Goal: Task Accomplishment & Management: Use online tool/utility

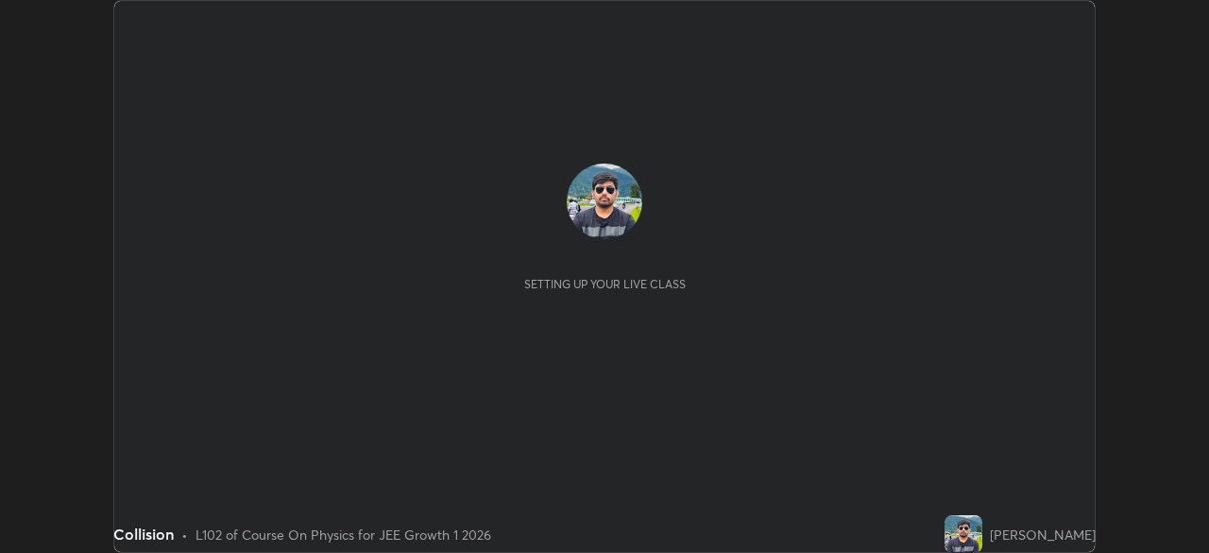
scroll to position [553, 1208]
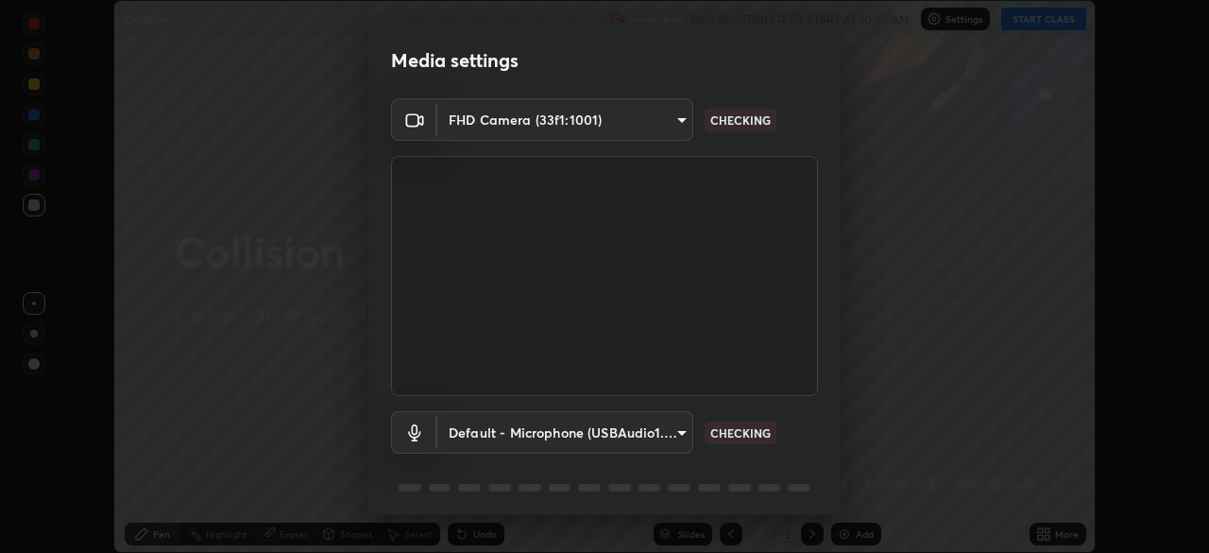
type input "d943c429c6768cc43748b604c9c0ebf3724e607f85506a855244b083f0bc12de"
type input "default"
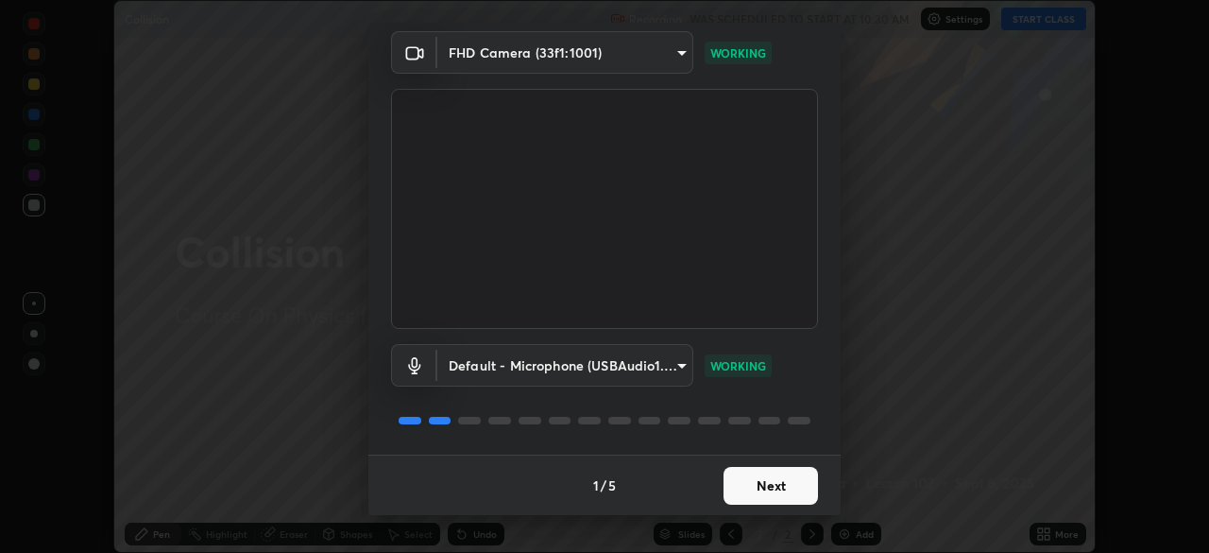
click at [763, 487] on button "Next" at bounding box center [771, 486] width 94 height 38
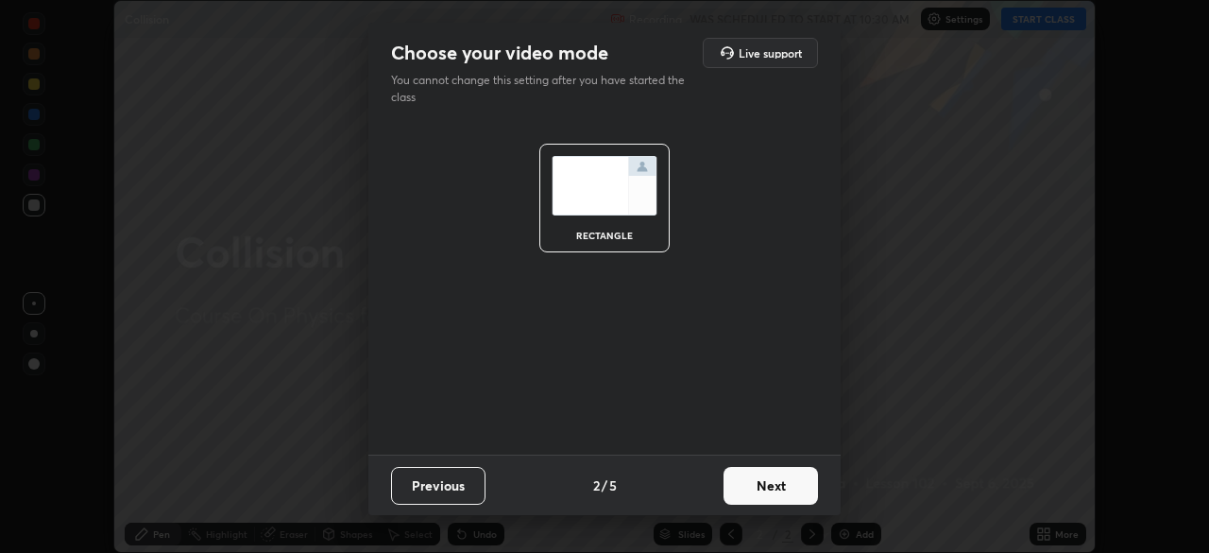
scroll to position [0, 0]
click at [763, 487] on button "Next" at bounding box center [771, 486] width 94 height 38
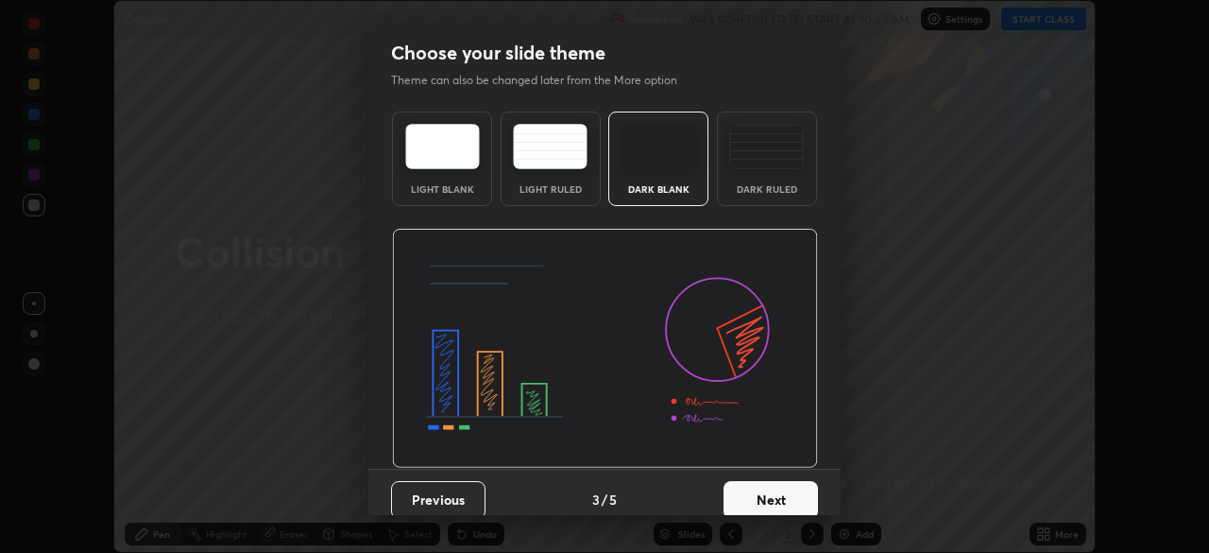
click at [761, 488] on button "Next" at bounding box center [771, 500] width 94 height 38
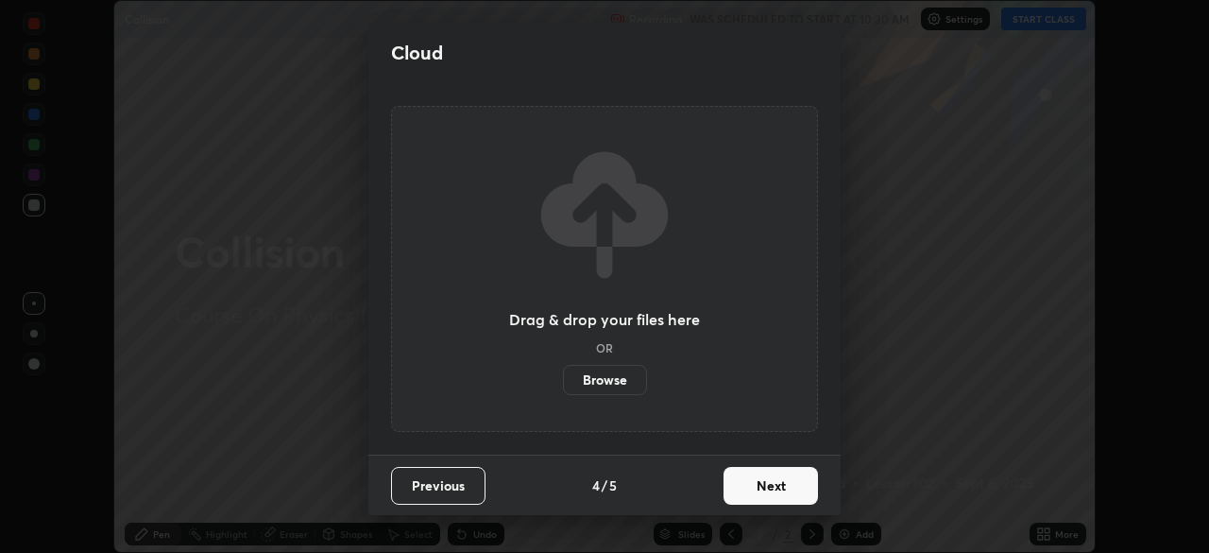
click at [761, 488] on button "Next" at bounding box center [771, 486] width 94 height 38
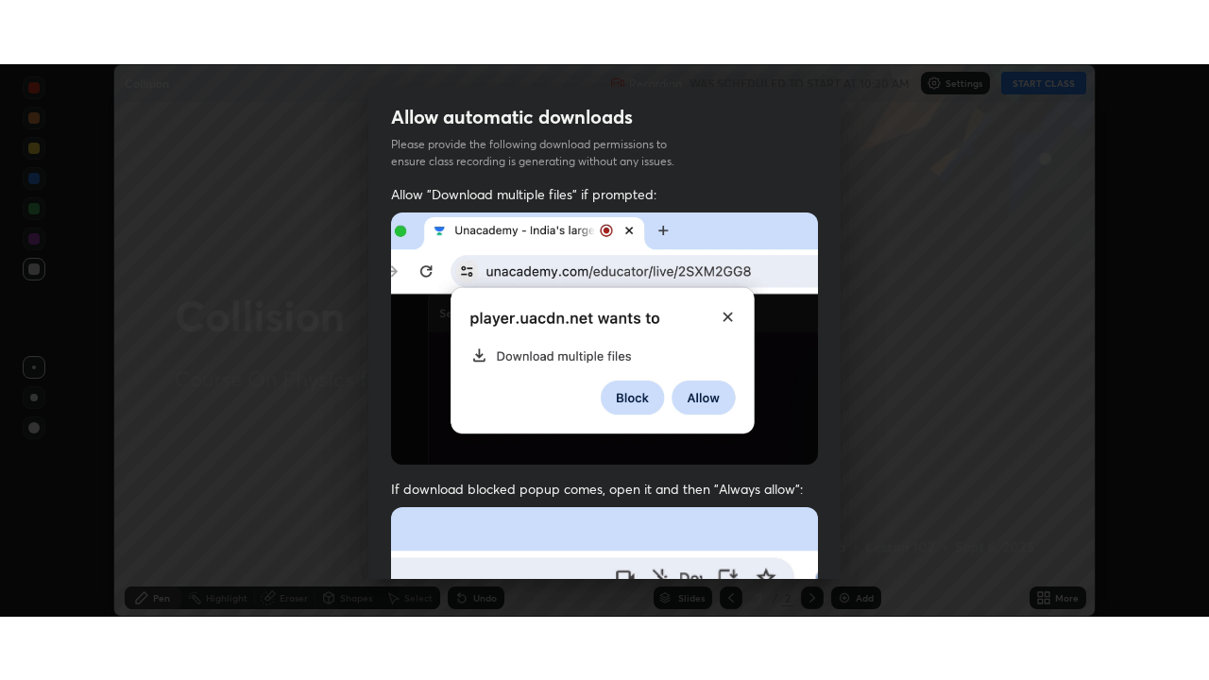
scroll to position [453, 0]
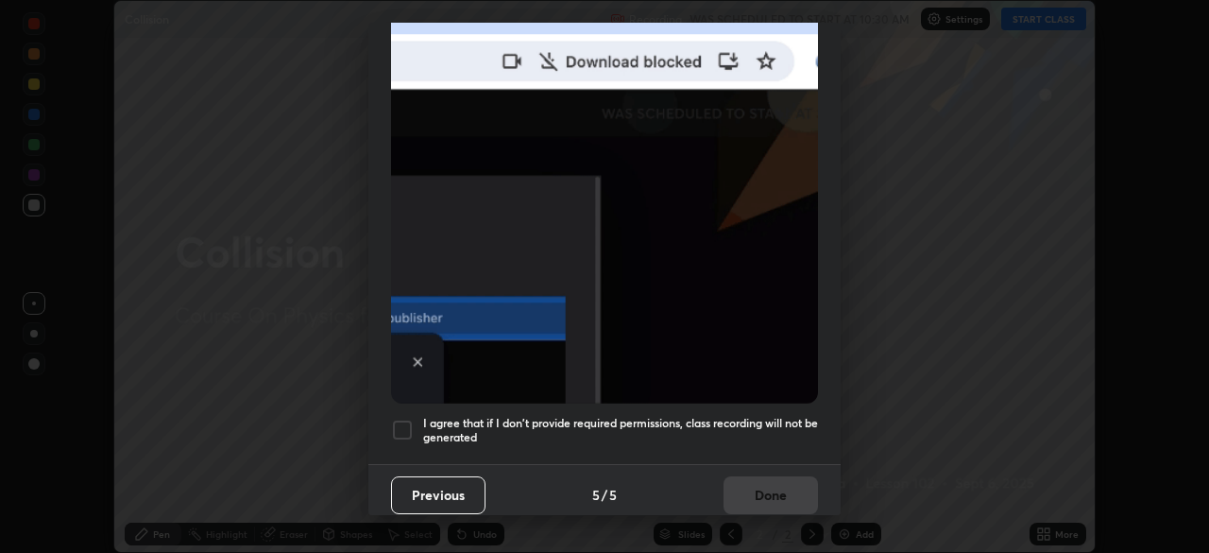
click at [402, 419] on div at bounding box center [402, 430] width 23 height 23
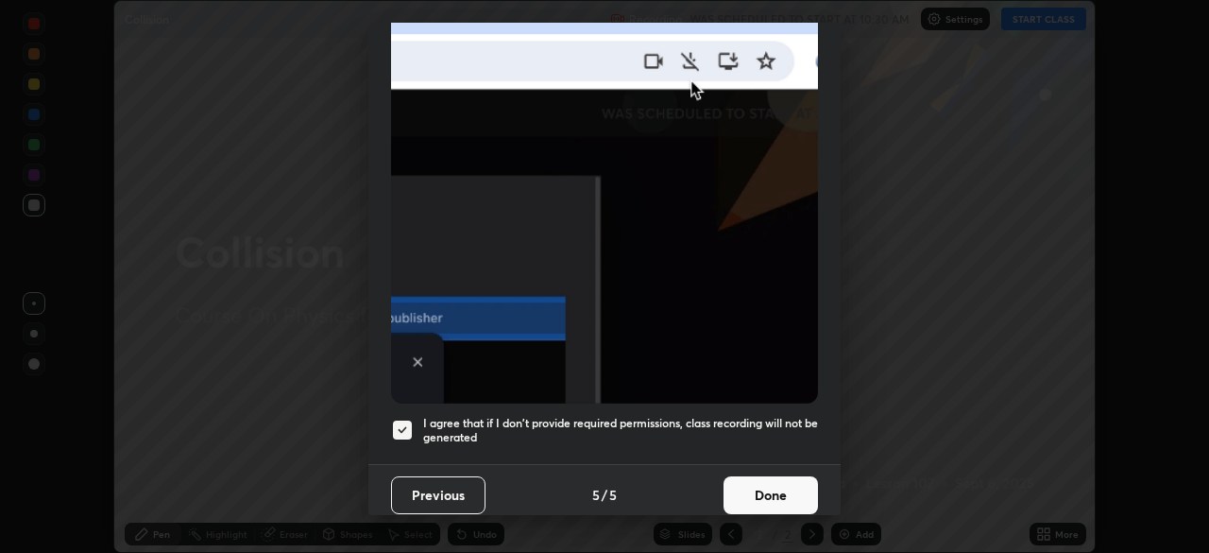
click at [754, 488] on button "Done" at bounding box center [771, 495] width 94 height 38
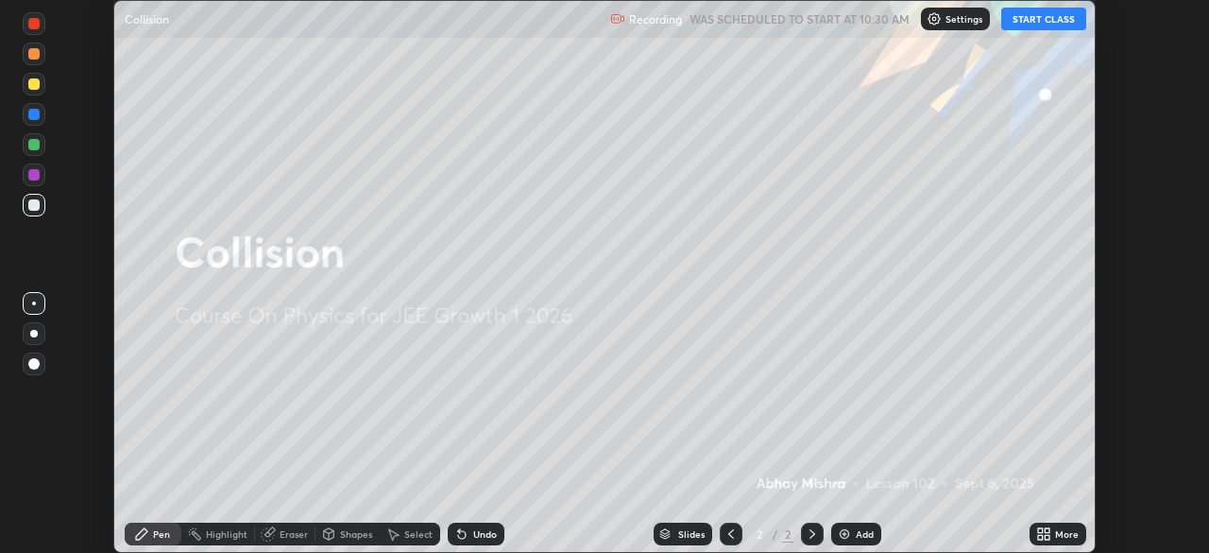
click at [1038, 19] on button "START CLASS" at bounding box center [1044, 19] width 85 height 23
click at [1058, 529] on div "More" at bounding box center [1067, 533] width 24 height 9
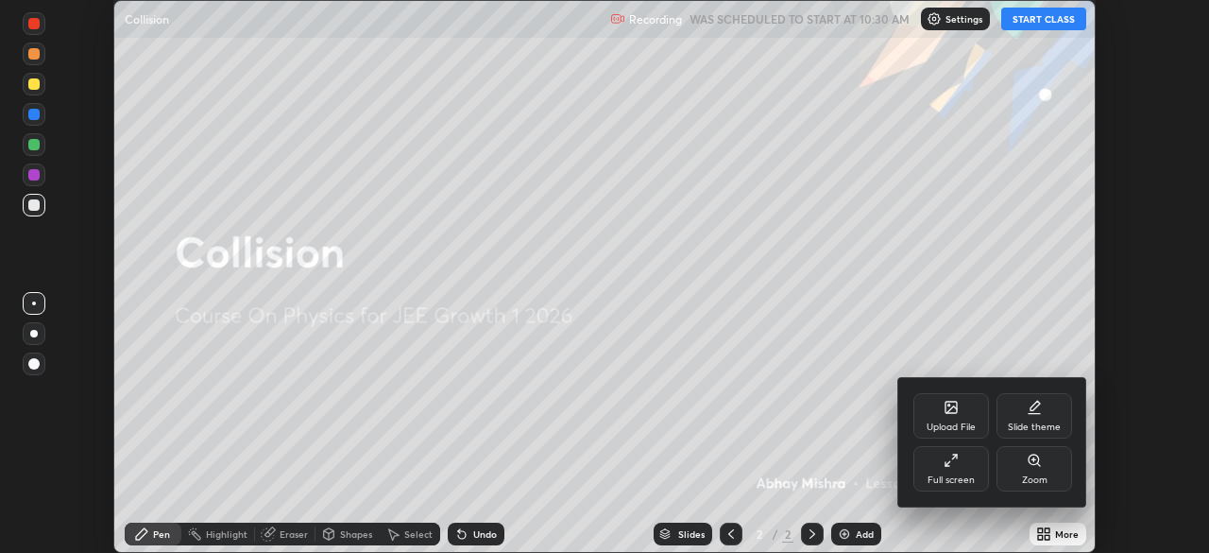
click at [967, 471] on div "Full screen" at bounding box center [952, 468] width 76 height 45
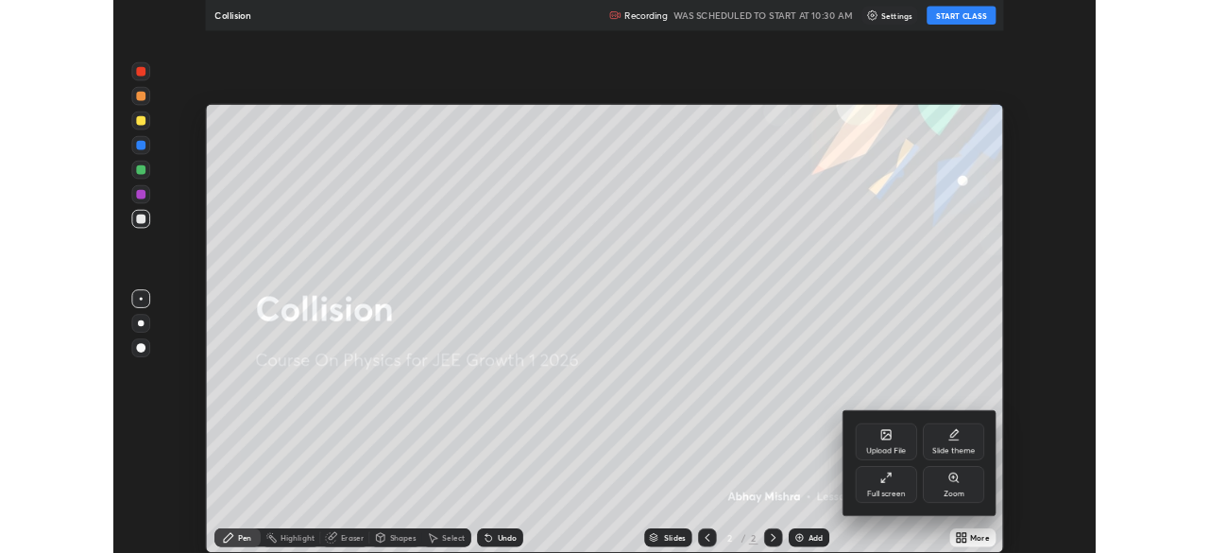
scroll to position [680, 1209]
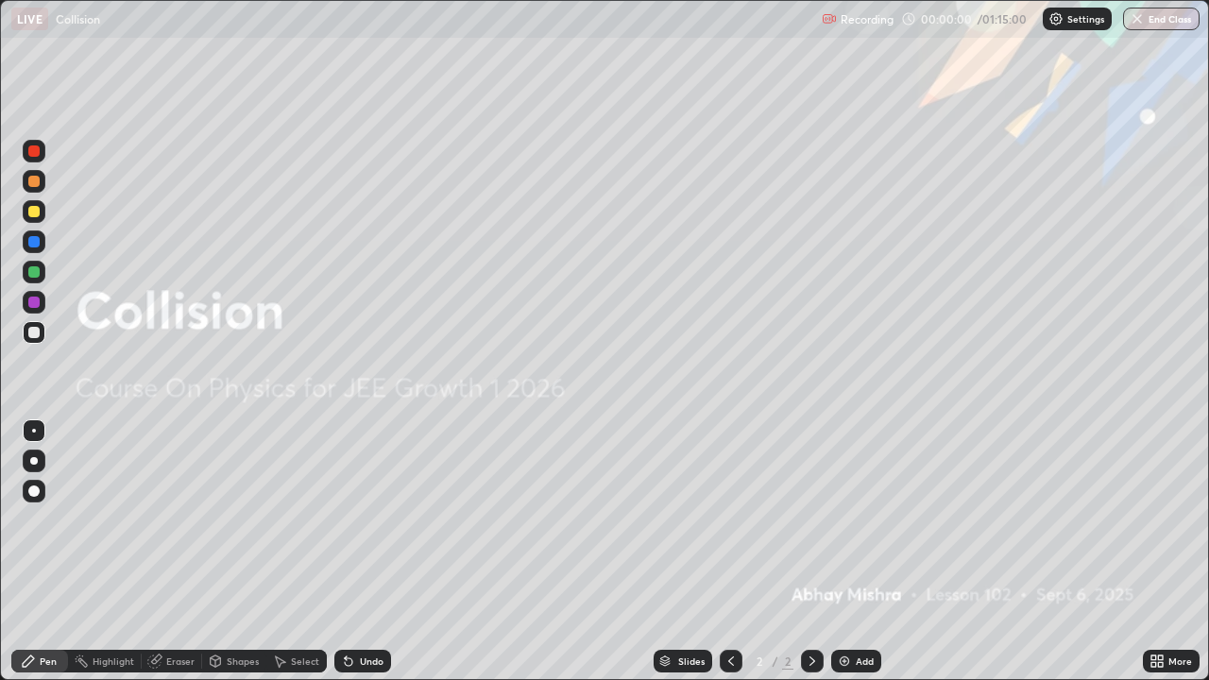
click at [865, 552] on div "Add" at bounding box center [865, 661] width 18 height 9
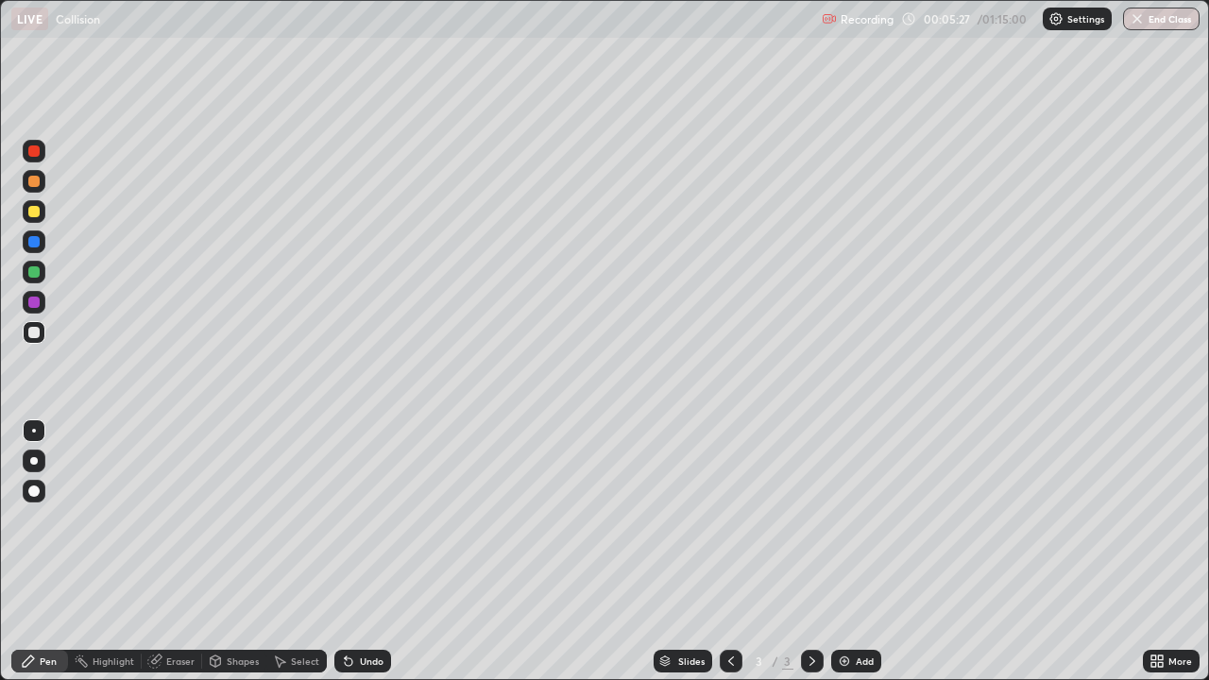
click at [360, 552] on div "Undo" at bounding box center [362, 661] width 57 height 23
click at [191, 552] on div "Eraser" at bounding box center [172, 661] width 60 height 23
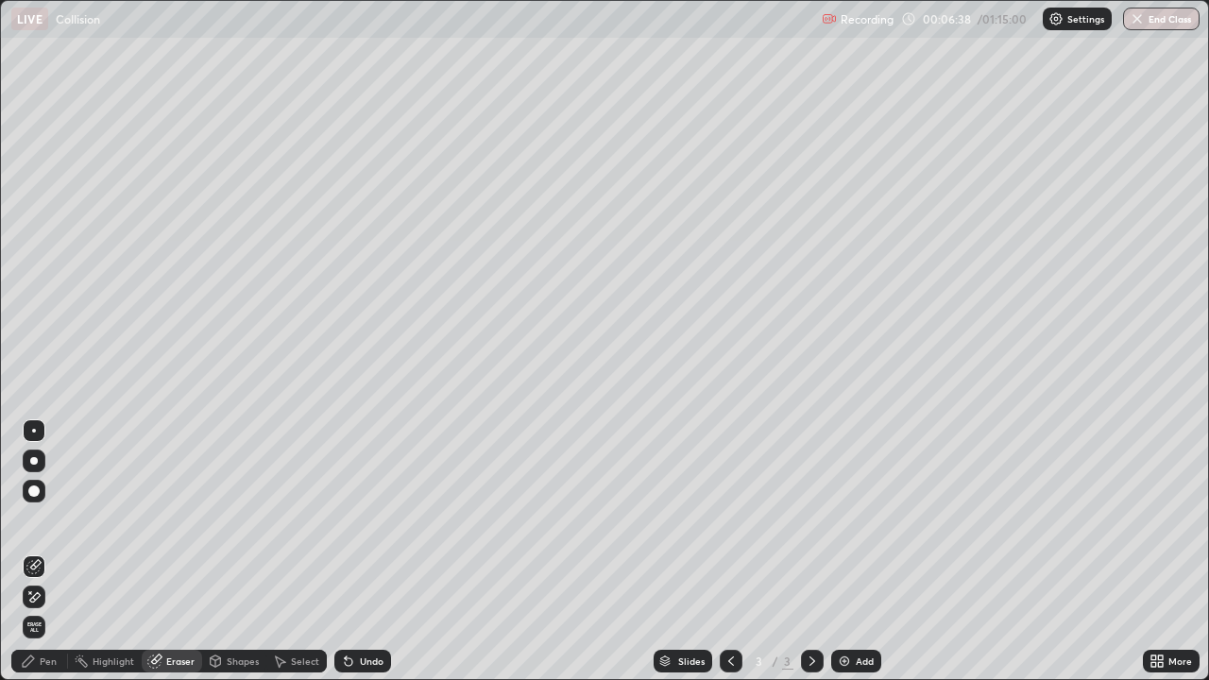
click at [43, 552] on div "Pen" at bounding box center [48, 661] width 17 height 9
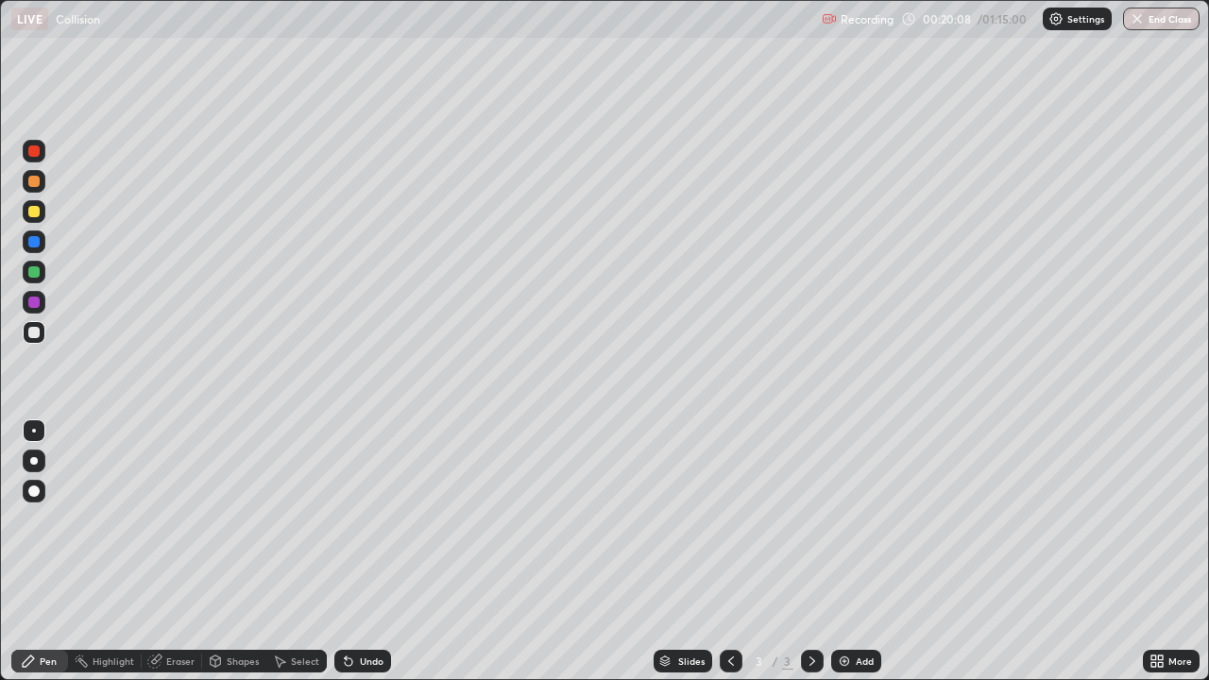
click at [170, 552] on div "Eraser" at bounding box center [180, 661] width 28 height 9
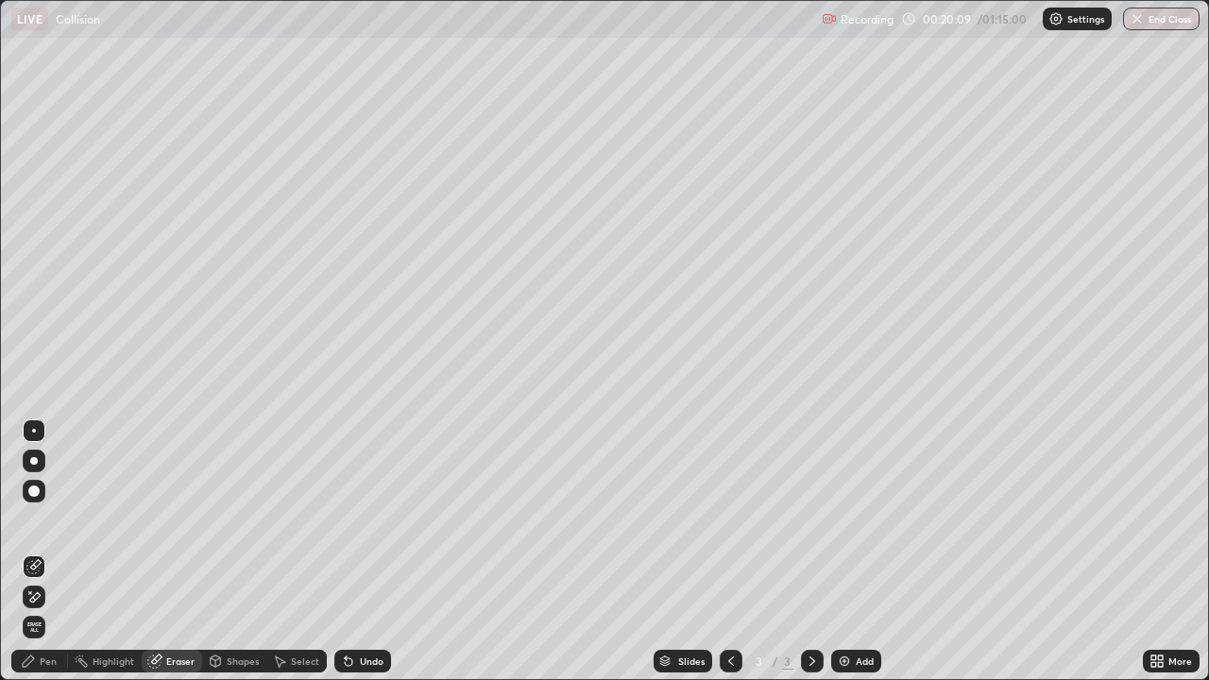
click at [299, 552] on div "Select" at bounding box center [305, 661] width 28 height 9
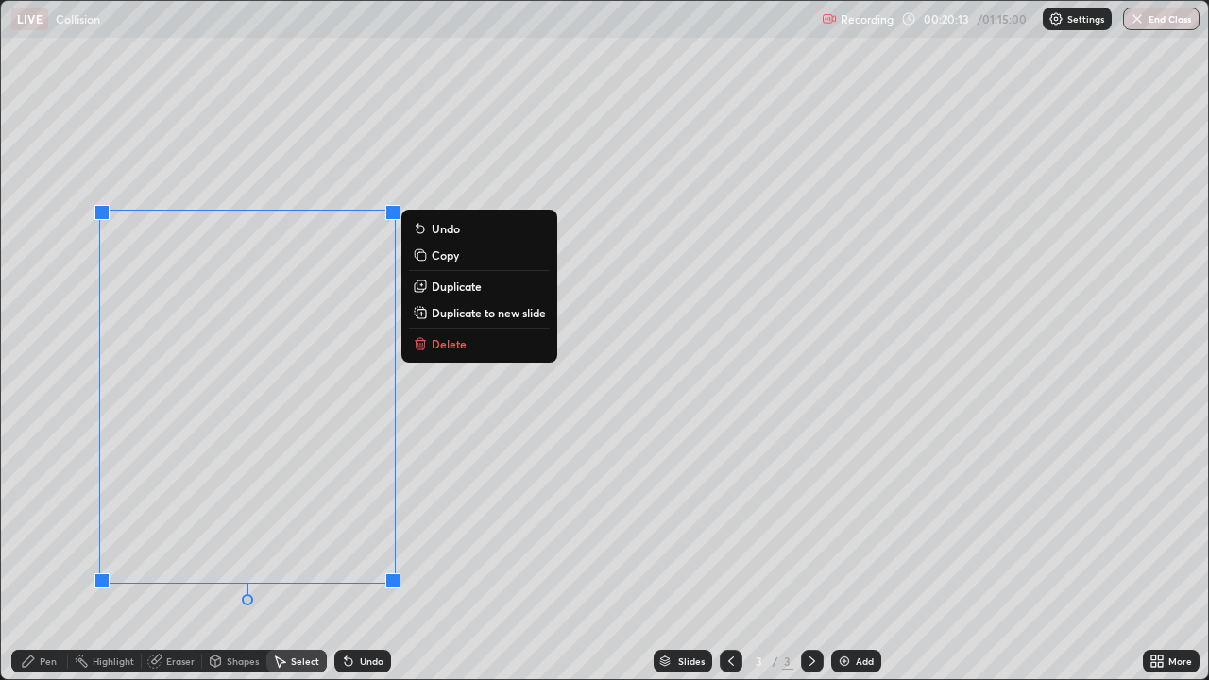
click at [437, 339] on p "Delete" at bounding box center [449, 343] width 35 height 15
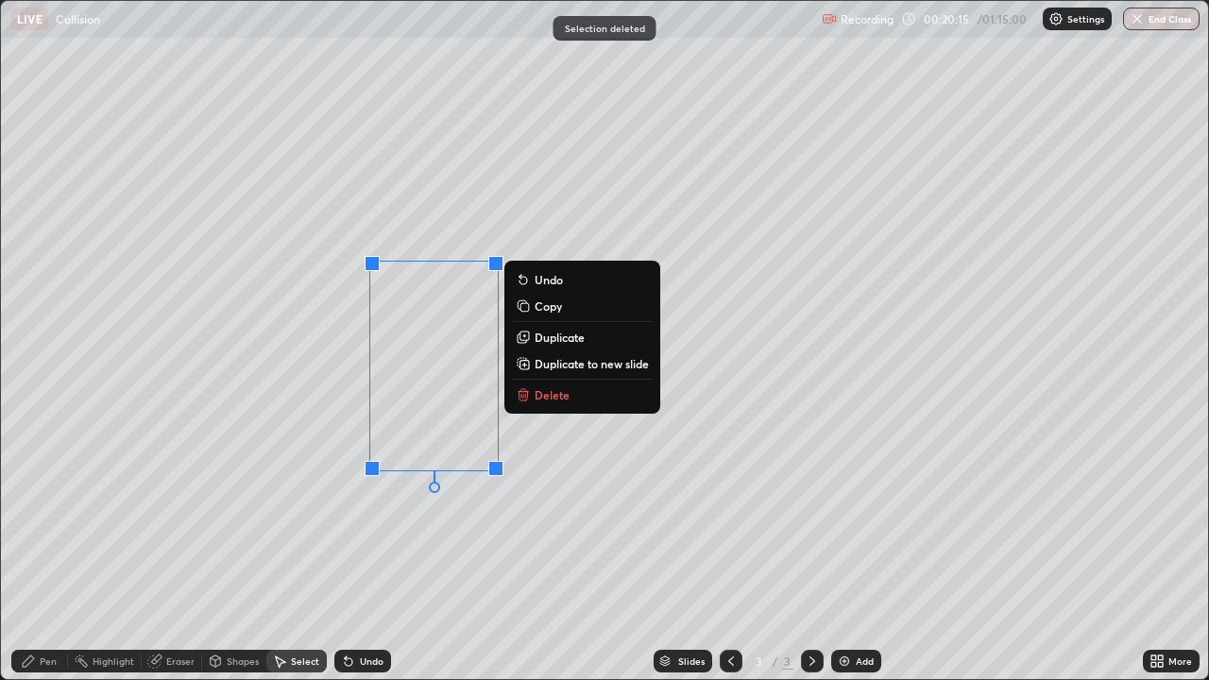
click at [535, 394] on p "Delete" at bounding box center [552, 394] width 35 height 15
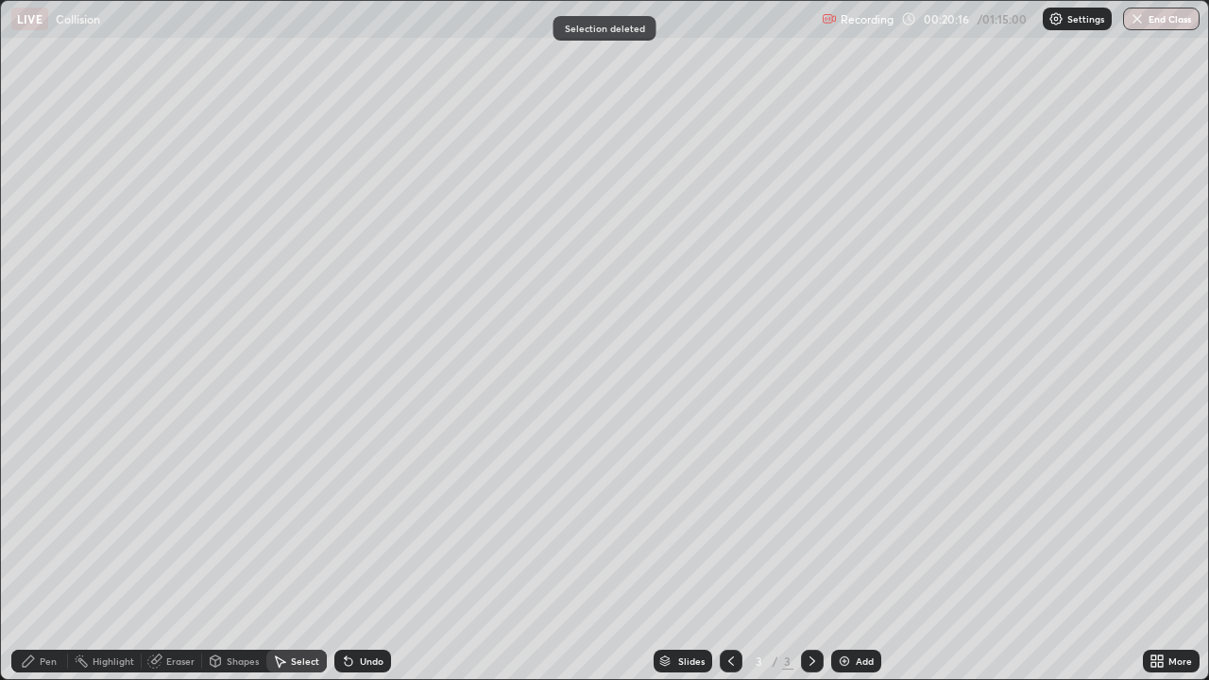
click at [33, 552] on icon at bounding box center [28, 661] width 15 height 15
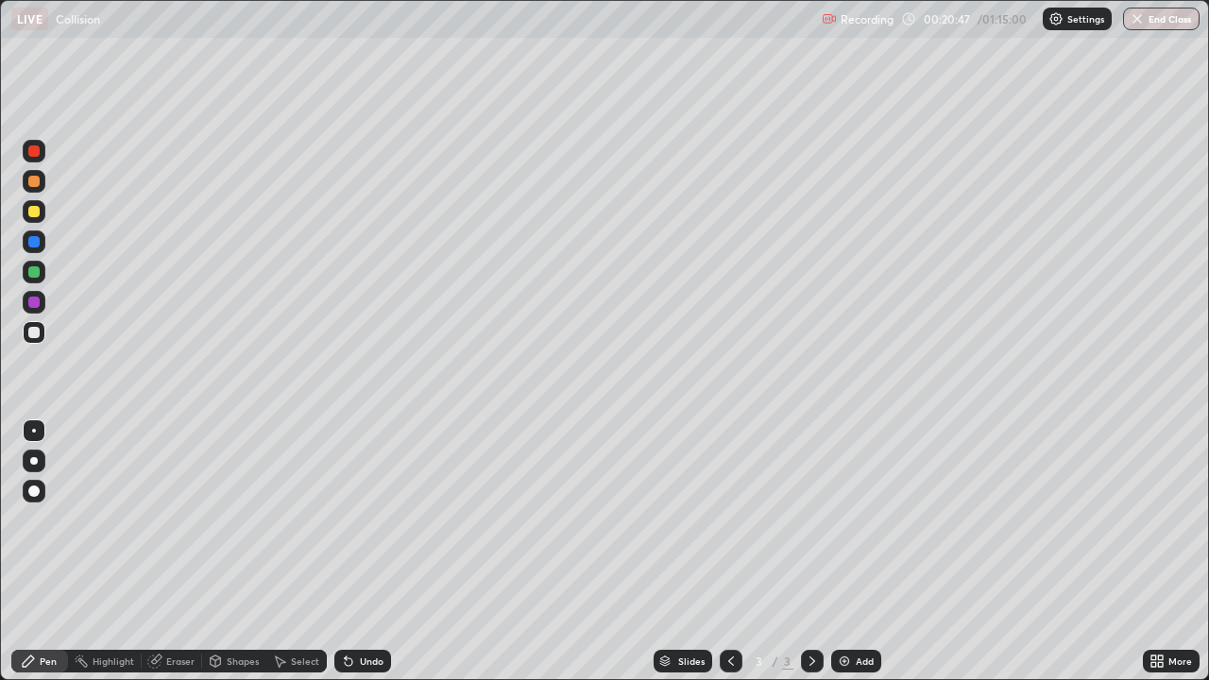
click at [158, 552] on icon at bounding box center [154, 662] width 12 height 12
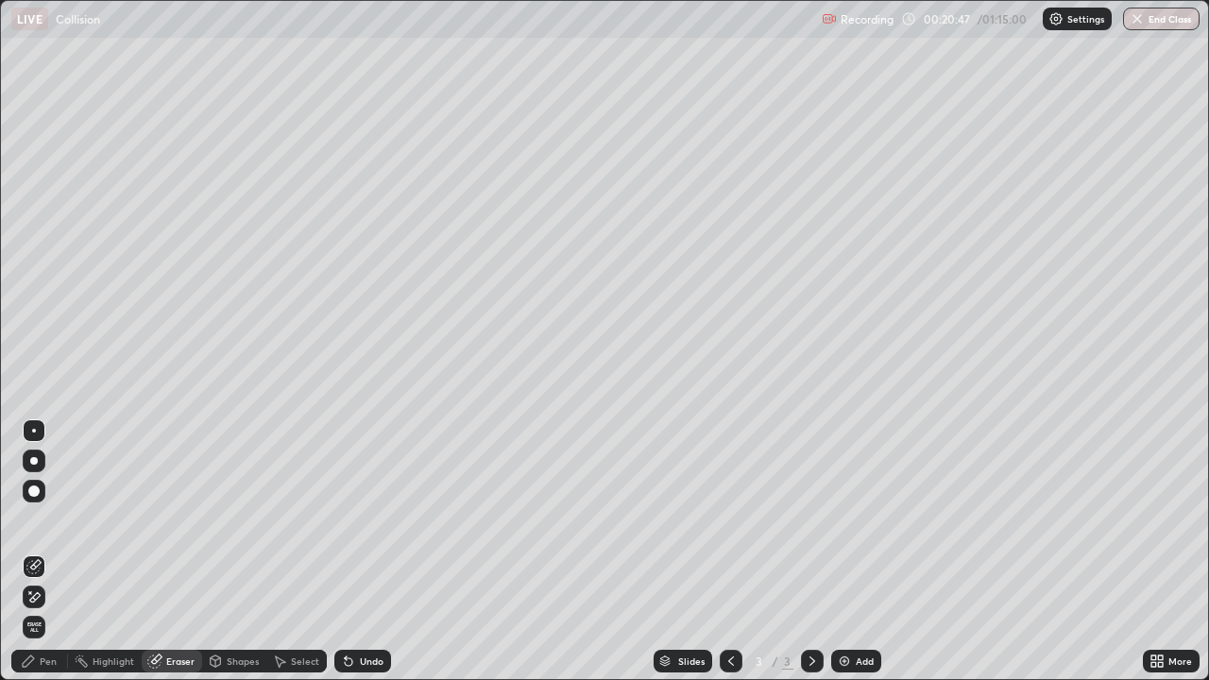
click at [30, 552] on icon at bounding box center [30, 592] width 2 height 2
click at [40, 552] on div "Pen" at bounding box center [48, 661] width 17 height 9
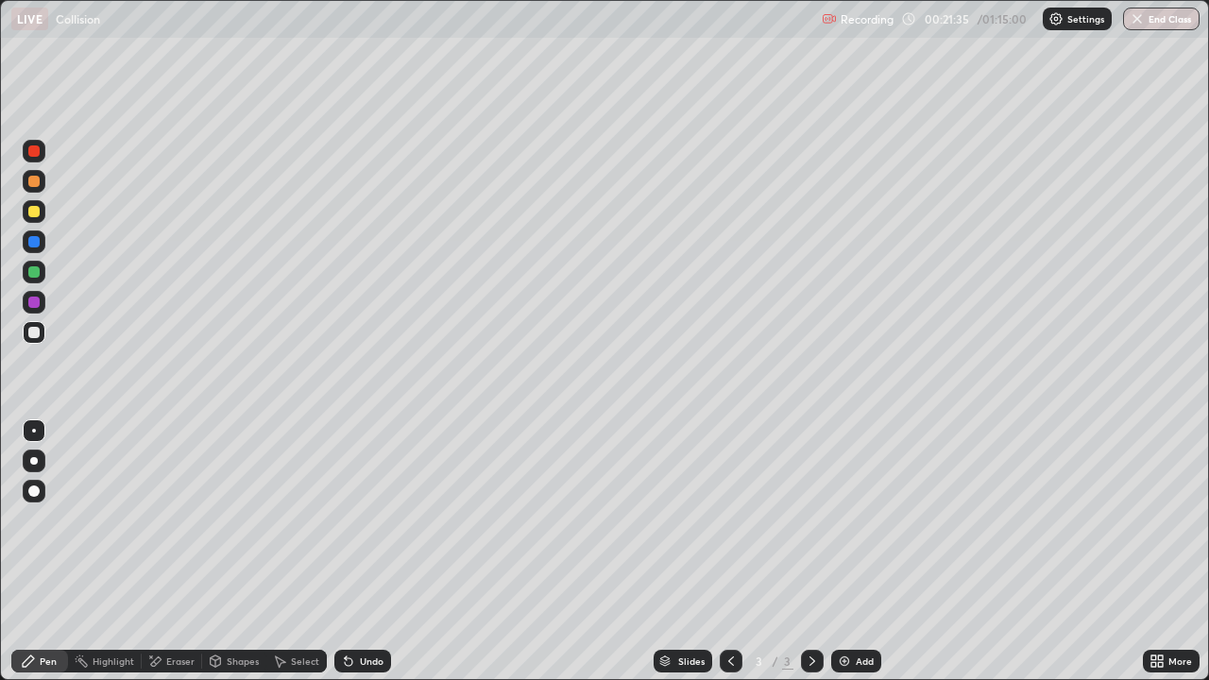
click at [356, 552] on div "Undo" at bounding box center [362, 661] width 57 height 23
click at [859, 552] on div "Add" at bounding box center [865, 661] width 18 height 9
click at [354, 552] on div "Undo" at bounding box center [362, 661] width 57 height 23
click at [356, 552] on div "Undo" at bounding box center [362, 661] width 57 height 23
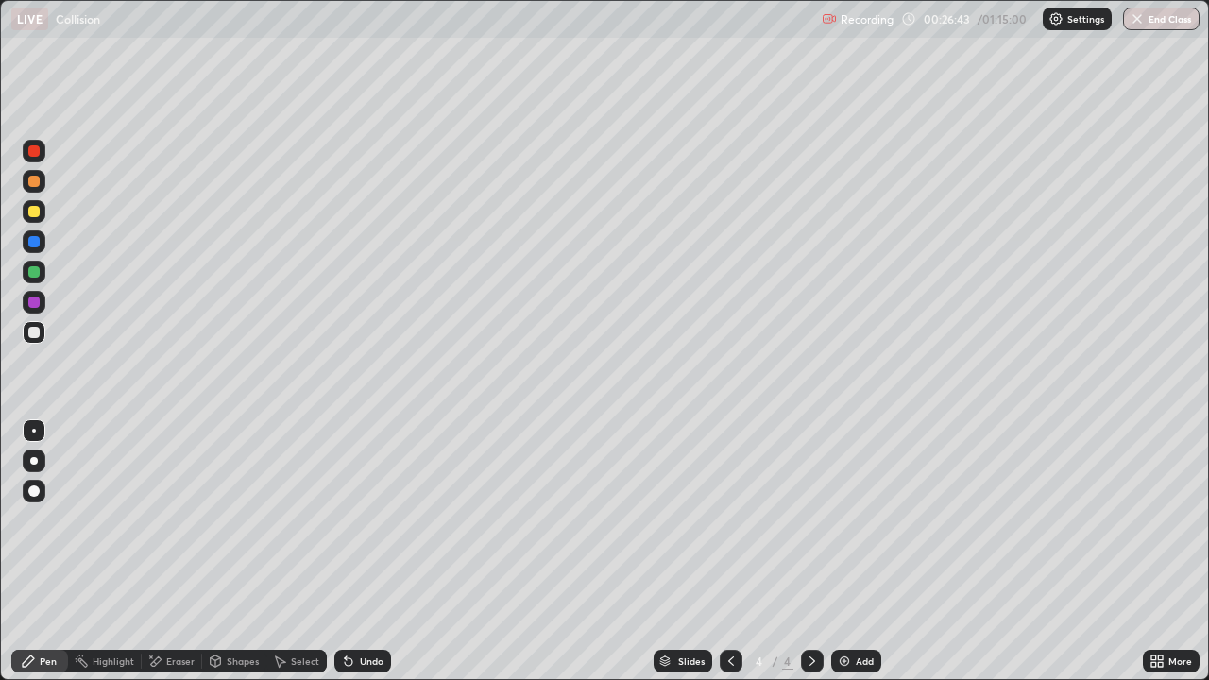
click at [360, 552] on div "Undo" at bounding box center [372, 661] width 24 height 9
click at [362, 552] on div "Undo" at bounding box center [372, 661] width 24 height 9
click at [358, 552] on div "Undo" at bounding box center [362, 661] width 57 height 23
click at [172, 552] on div "Eraser" at bounding box center [180, 661] width 28 height 9
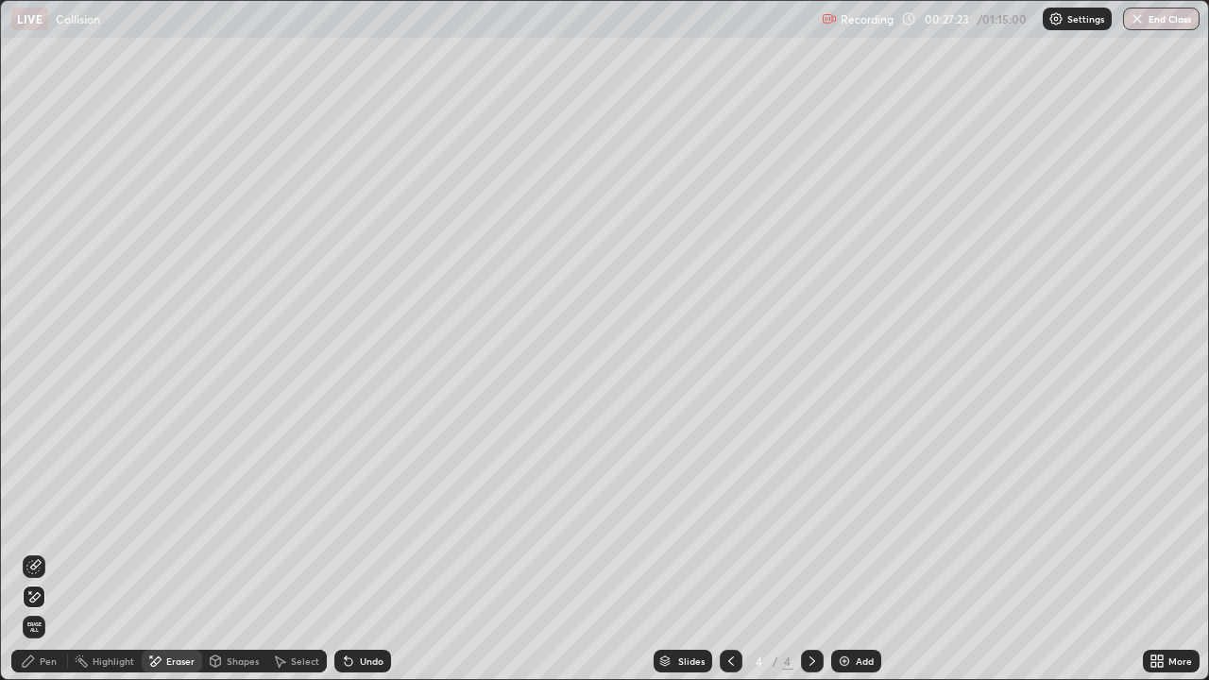
click at [47, 552] on div "Pen" at bounding box center [48, 661] width 17 height 9
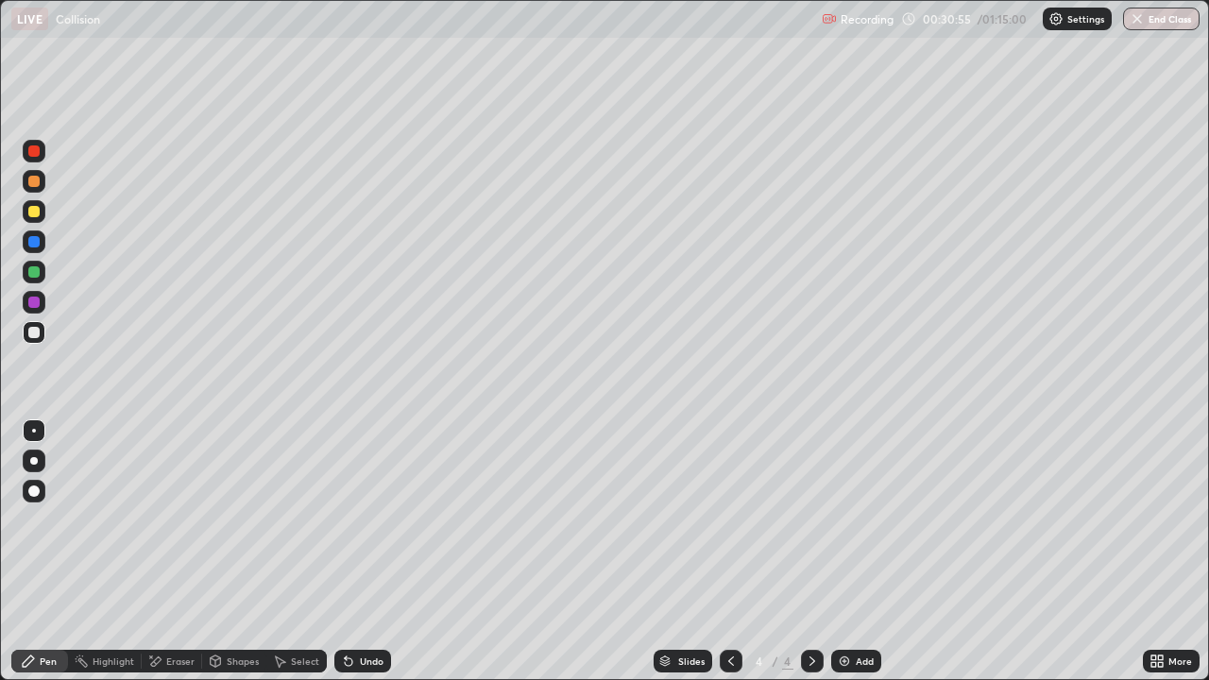
click at [173, 552] on div "Eraser" at bounding box center [180, 661] width 28 height 9
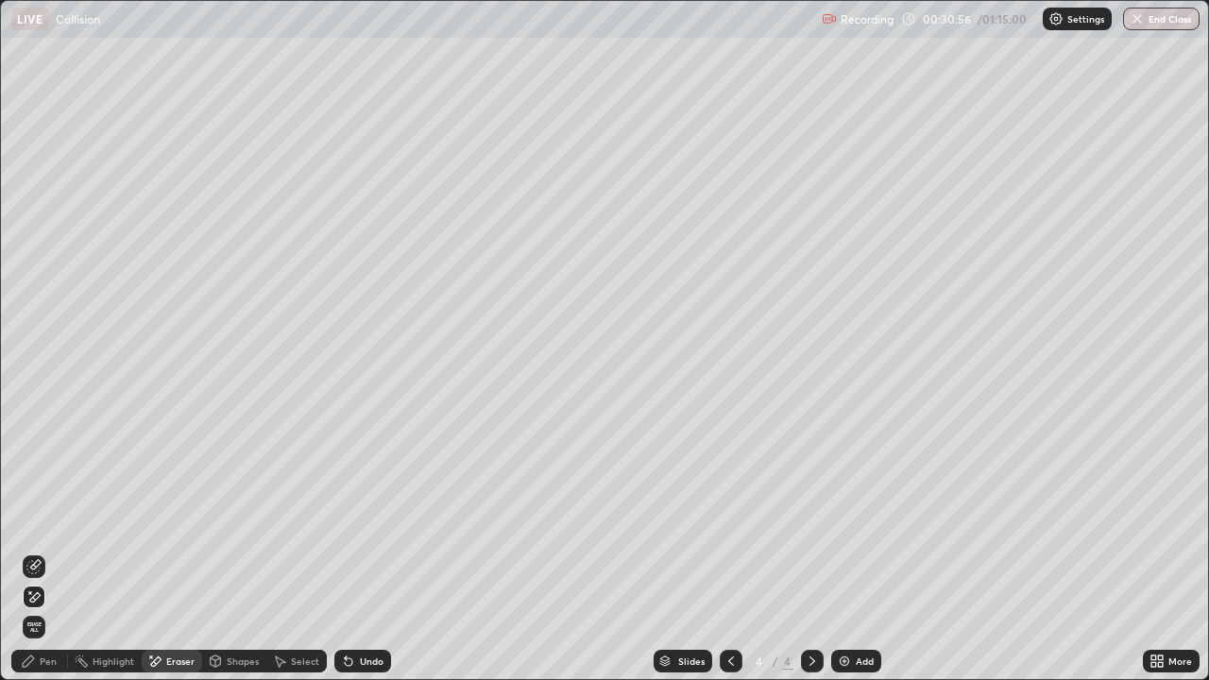
click at [35, 552] on icon at bounding box center [33, 566] width 15 height 15
click at [34, 552] on icon at bounding box center [28, 661] width 15 height 15
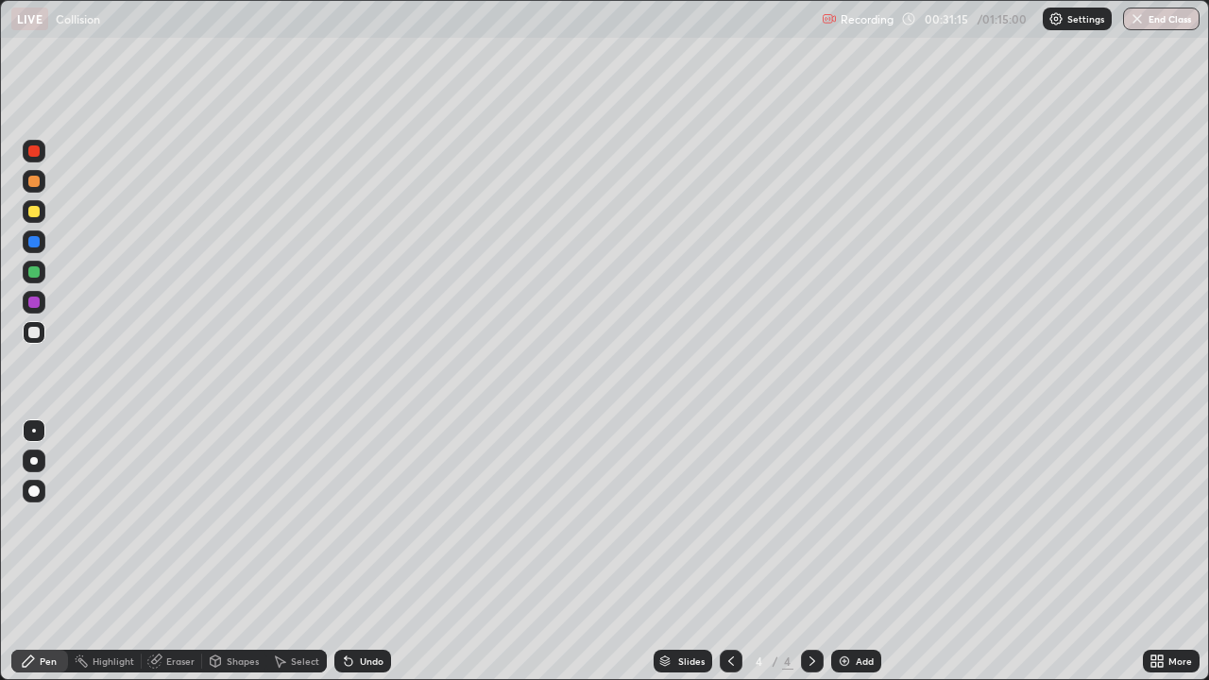
click at [849, 552] on img at bounding box center [844, 661] width 15 height 15
click at [365, 552] on div "Undo" at bounding box center [362, 661] width 57 height 23
click at [370, 552] on div "Undo" at bounding box center [372, 661] width 24 height 9
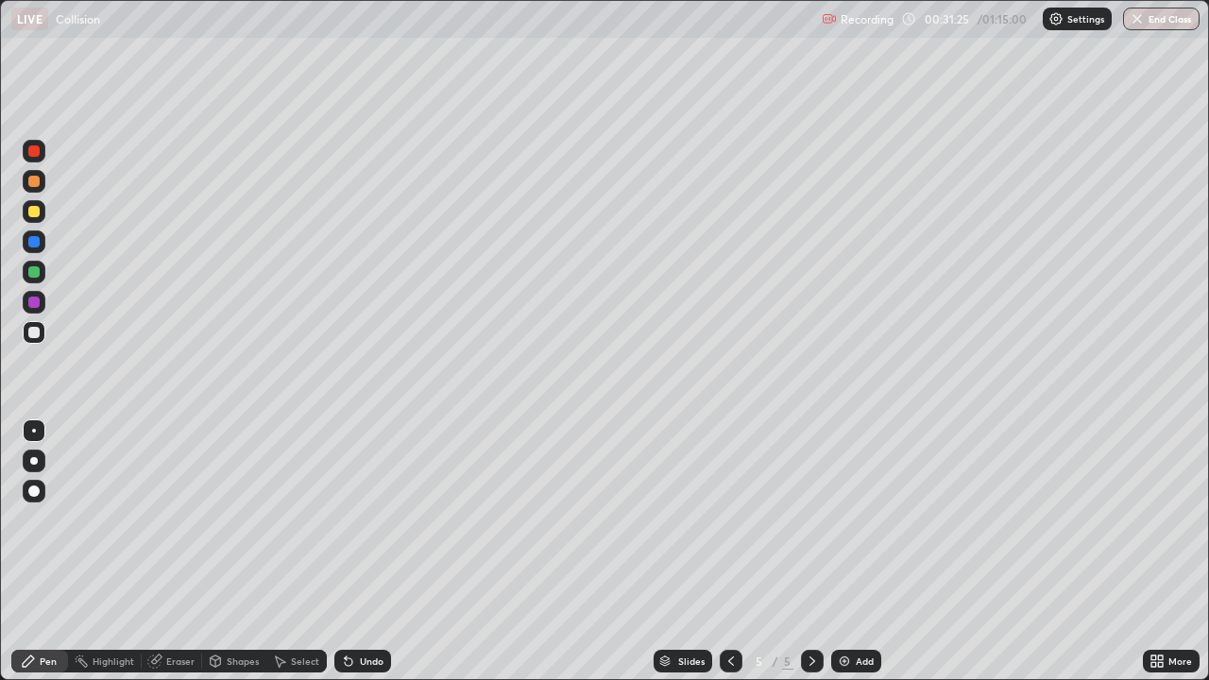
click at [368, 552] on div "Undo" at bounding box center [372, 661] width 24 height 9
click at [31, 213] on div at bounding box center [33, 211] width 11 height 11
click at [370, 552] on div "Undo" at bounding box center [362, 661] width 57 height 23
click at [367, 552] on div "Undo" at bounding box center [362, 661] width 57 height 23
click at [366, 552] on div "Undo" at bounding box center [362, 661] width 57 height 23
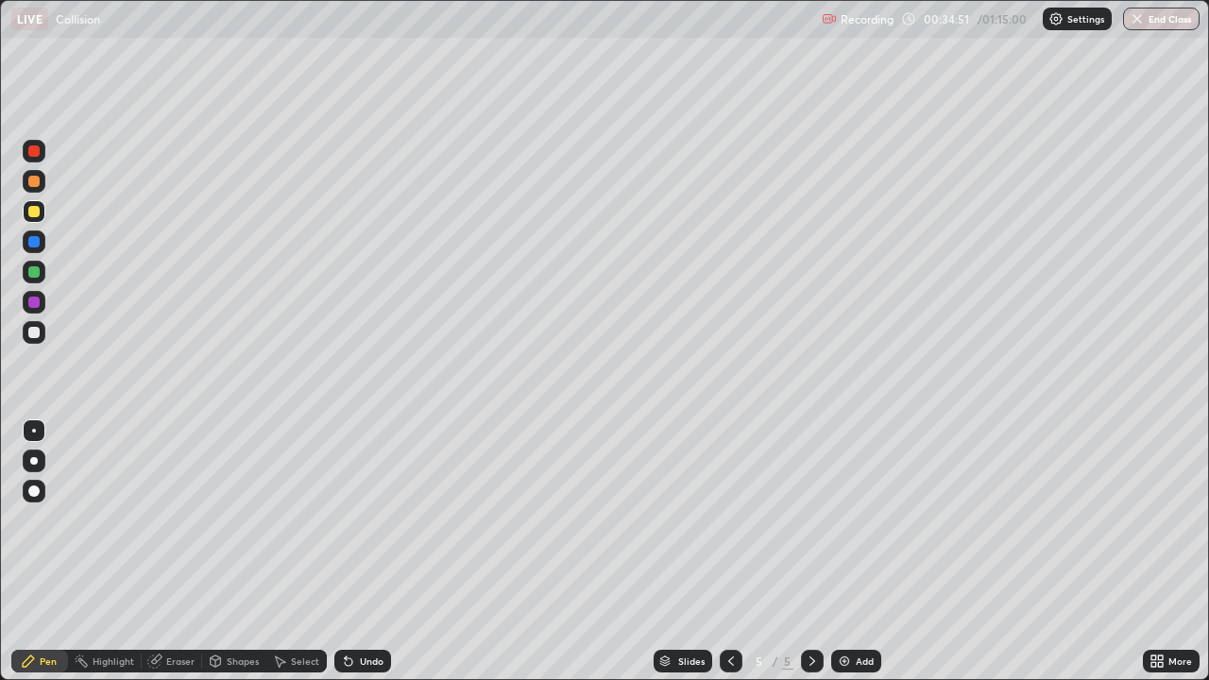
click at [368, 552] on div "Undo" at bounding box center [362, 661] width 57 height 23
click at [857, 552] on div "Add" at bounding box center [865, 661] width 18 height 9
click at [31, 334] on div at bounding box center [33, 332] width 11 height 11
click at [35, 221] on div at bounding box center [34, 211] width 23 height 23
click at [865, 552] on div "Add" at bounding box center [856, 661] width 50 height 23
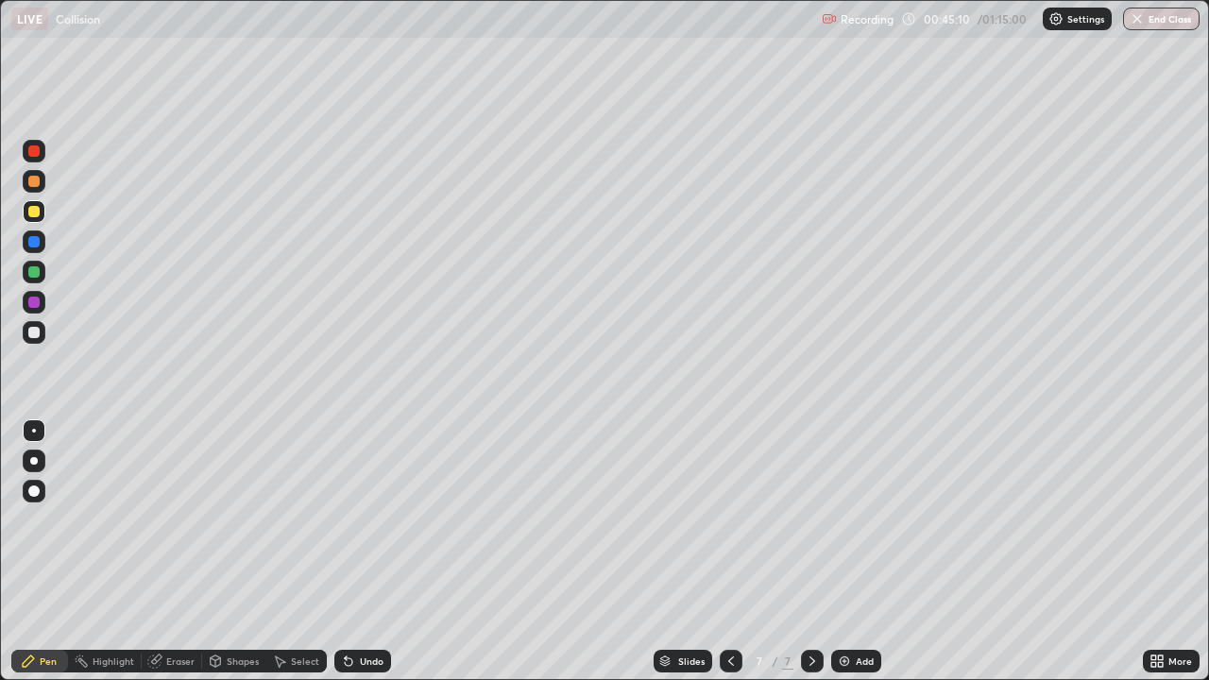
click at [843, 552] on img at bounding box center [844, 661] width 15 height 15
click at [353, 552] on div "Undo" at bounding box center [362, 661] width 57 height 23
click at [360, 552] on div "Undo" at bounding box center [362, 661] width 57 height 23
click at [360, 552] on div "Undo" at bounding box center [372, 661] width 24 height 9
click at [347, 552] on icon at bounding box center [349, 663] width 8 height 8
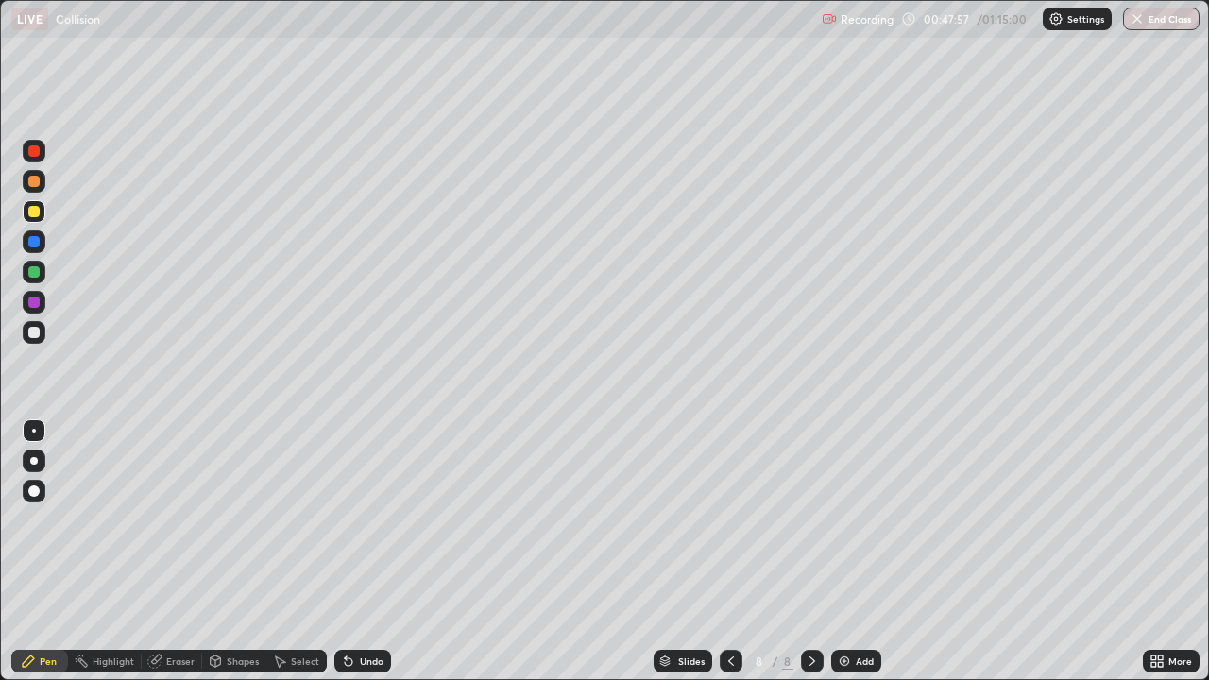
click at [37, 333] on div at bounding box center [33, 332] width 11 height 11
click at [312, 552] on div "Select" at bounding box center [305, 661] width 28 height 9
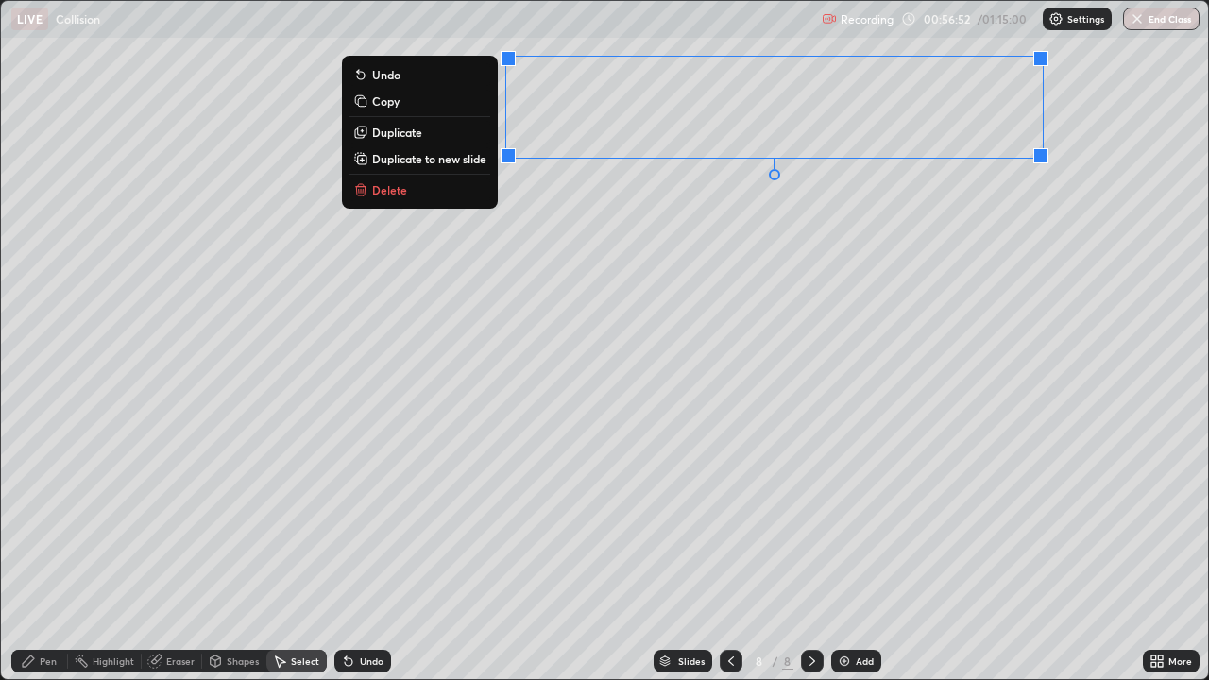
click at [37, 552] on div "Pen" at bounding box center [39, 661] width 57 height 23
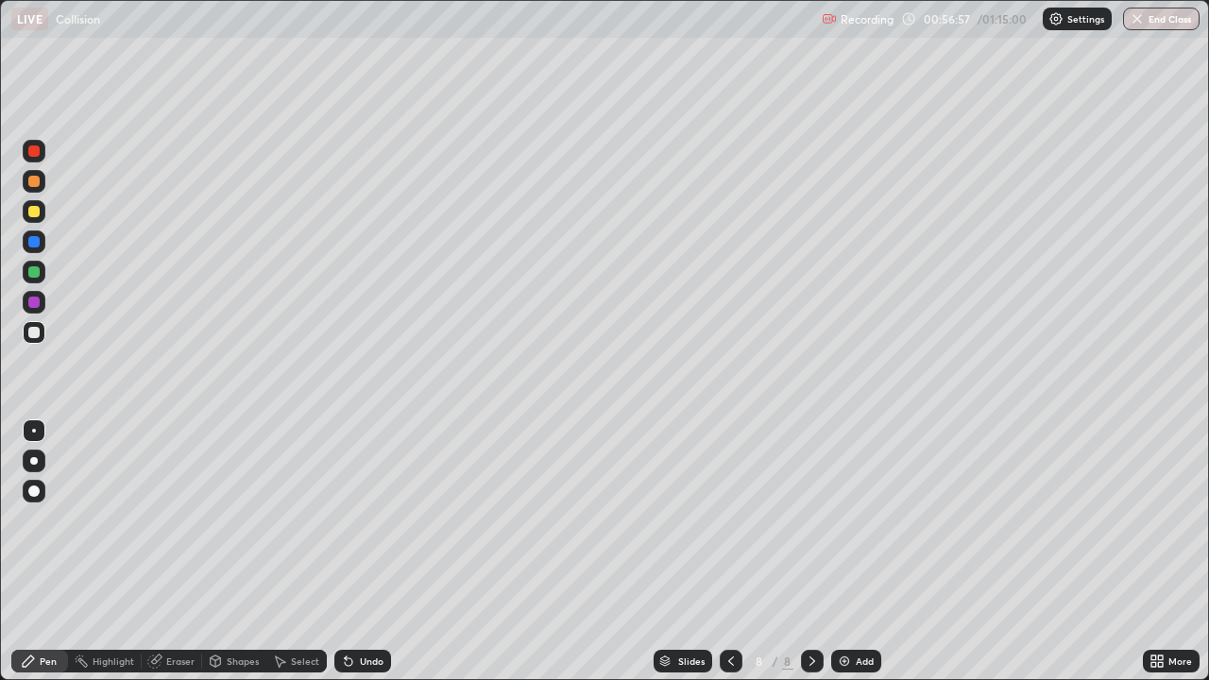
click at [357, 552] on div "Undo" at bounding box center [362, 661] width 57 height 23
click at [360, 552] on div "Undo" at bounding box center [372, 661] width 24 height 9
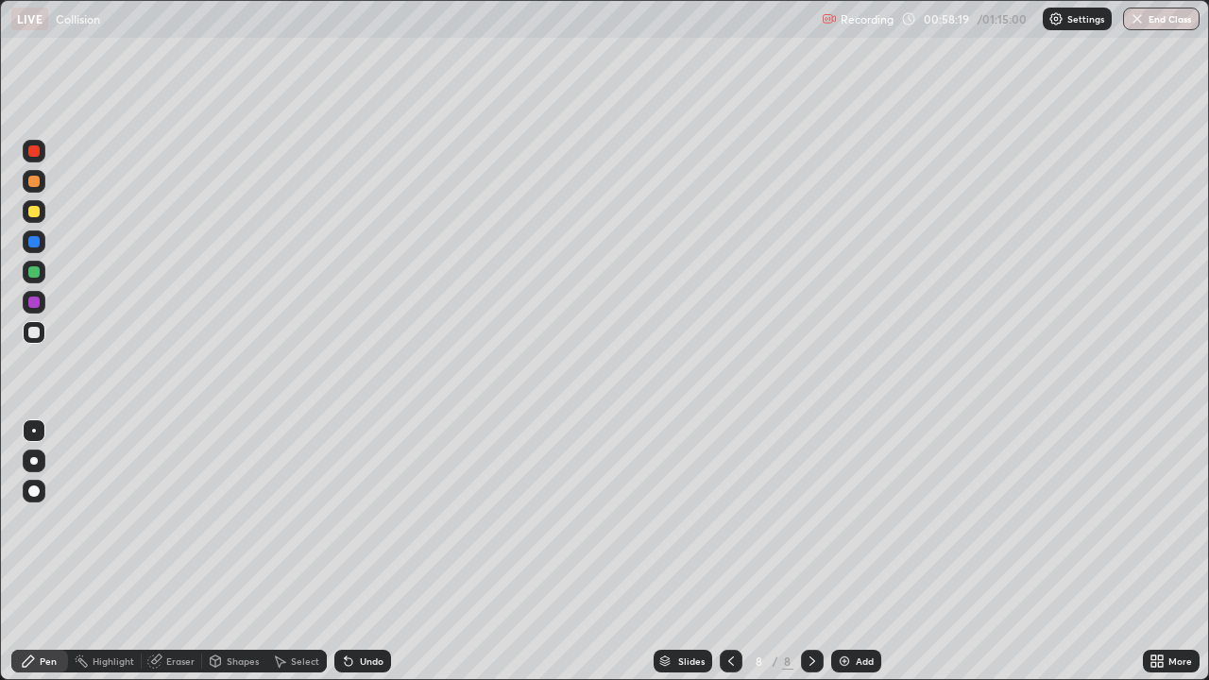
click at [360, 552] on div "Undo" at bounding box center [372, 661] width 24 height 9
click at [280, 552] on icon at bounding box center [281, 662] width 10 height 11
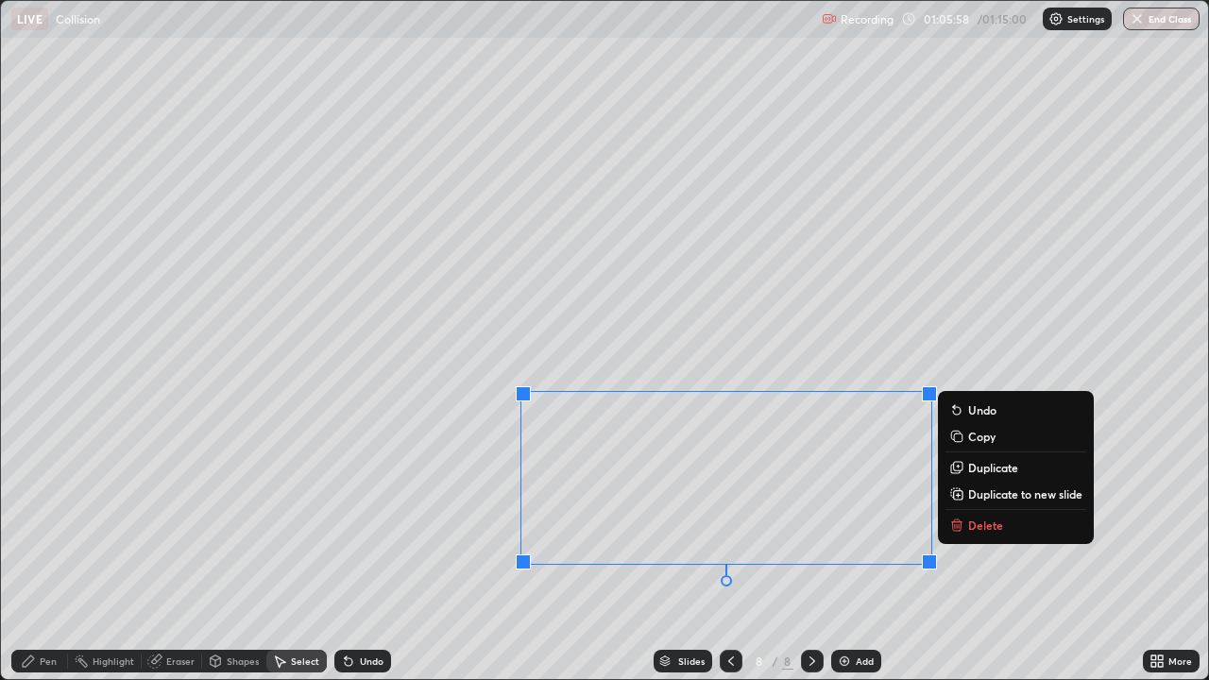
click at [977, 444] on button "Copy" at bounding box center [1016, 436] width 141 height 23
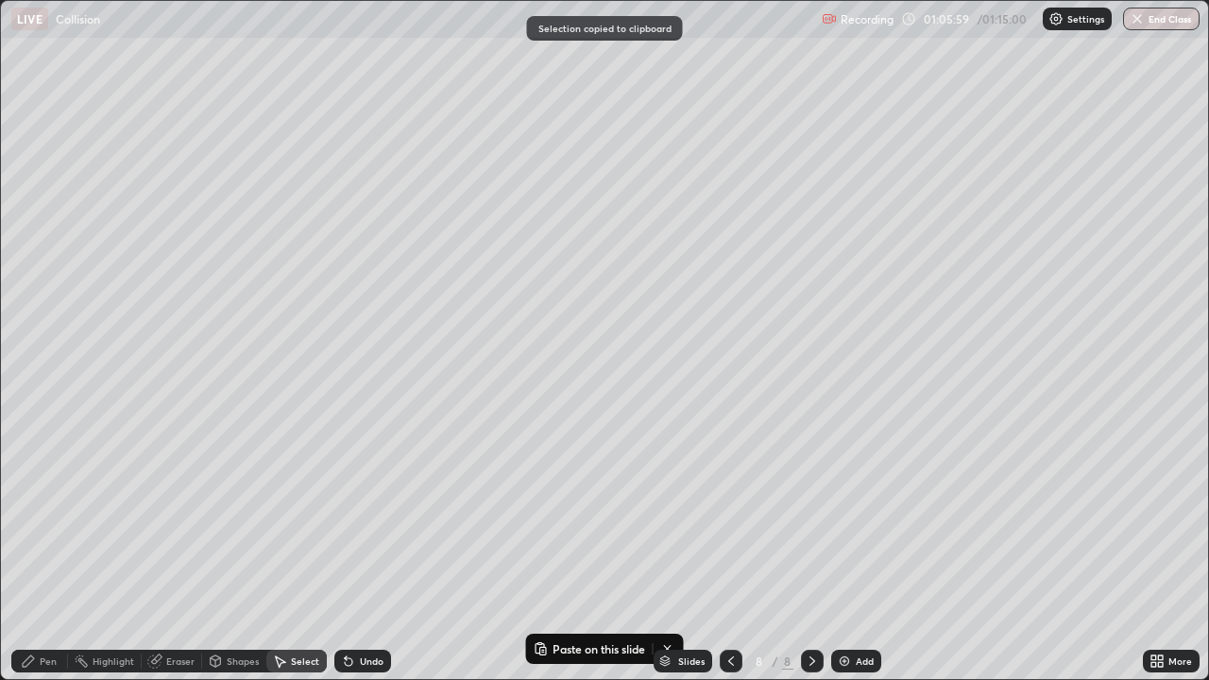
click at [853, 552] on div "Add" at bounding box center [856, 661] width 50 height 23
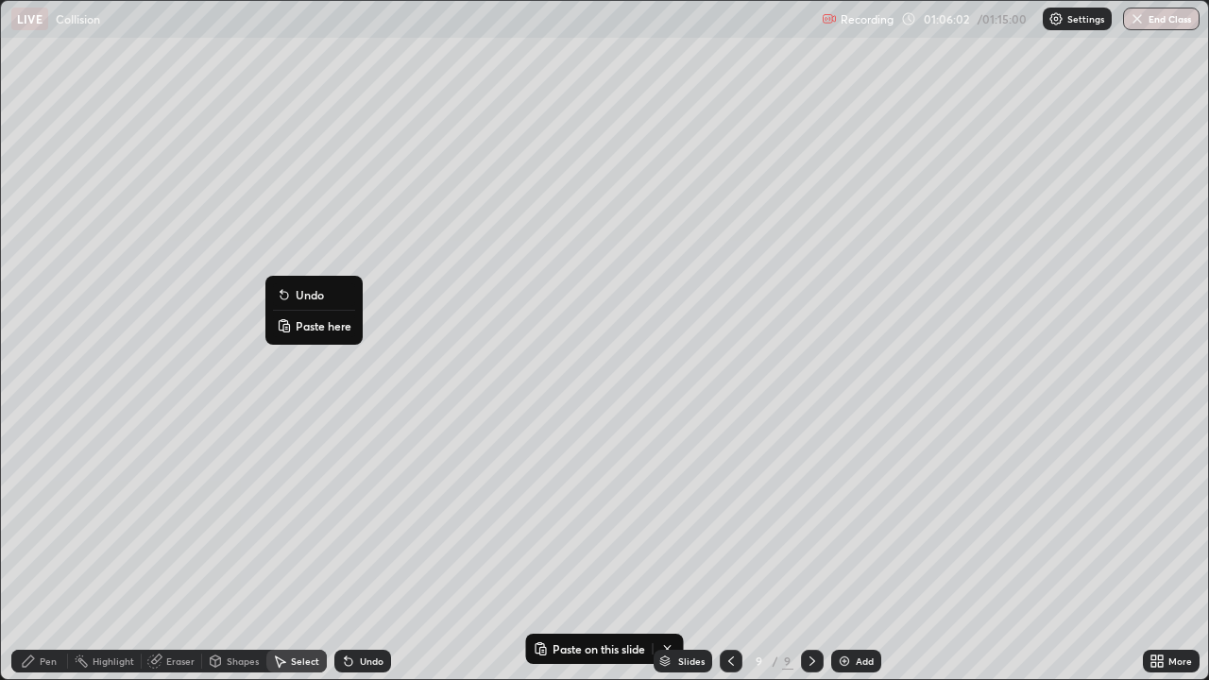
click at [321, 330] on p "Paste here" at bounding box center [324, 325] width 56 height 15
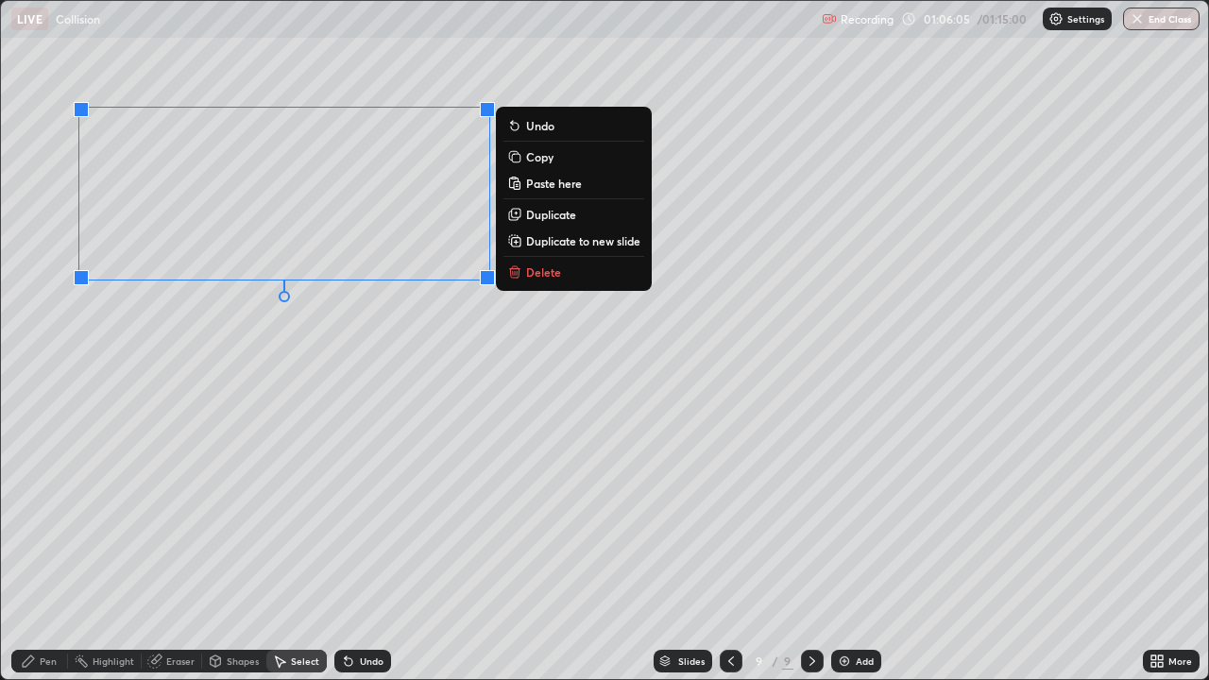
click at [203, 336] on div "0 ° Undo Copy Paste here Duplicate Duplicate to new slide Delete" at bounding box center [604, 340] width 1207 height 678
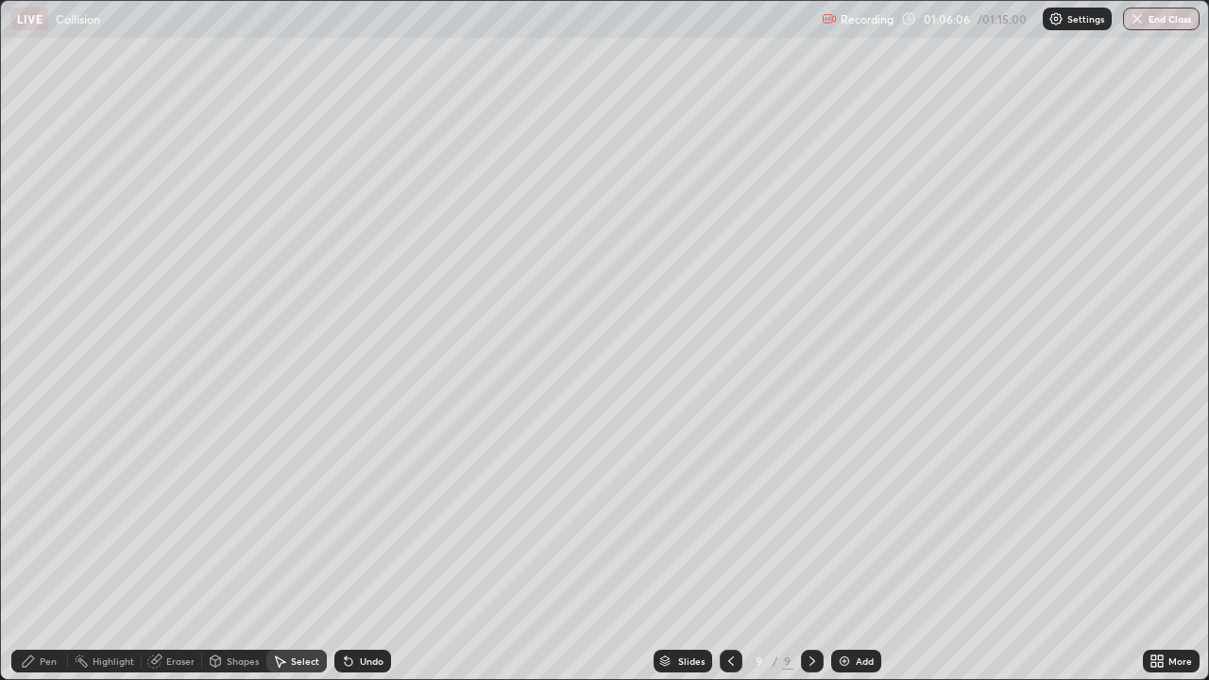
click at [168, 552] on div "Eraser" at bounding box center [180, 661] width 28 height 9
click at [34, 552] on icon at bounding box center [35, 596] width 10 height 9
click at [25, 552] on icon at bounding box center [28, 661] width 15 height 15
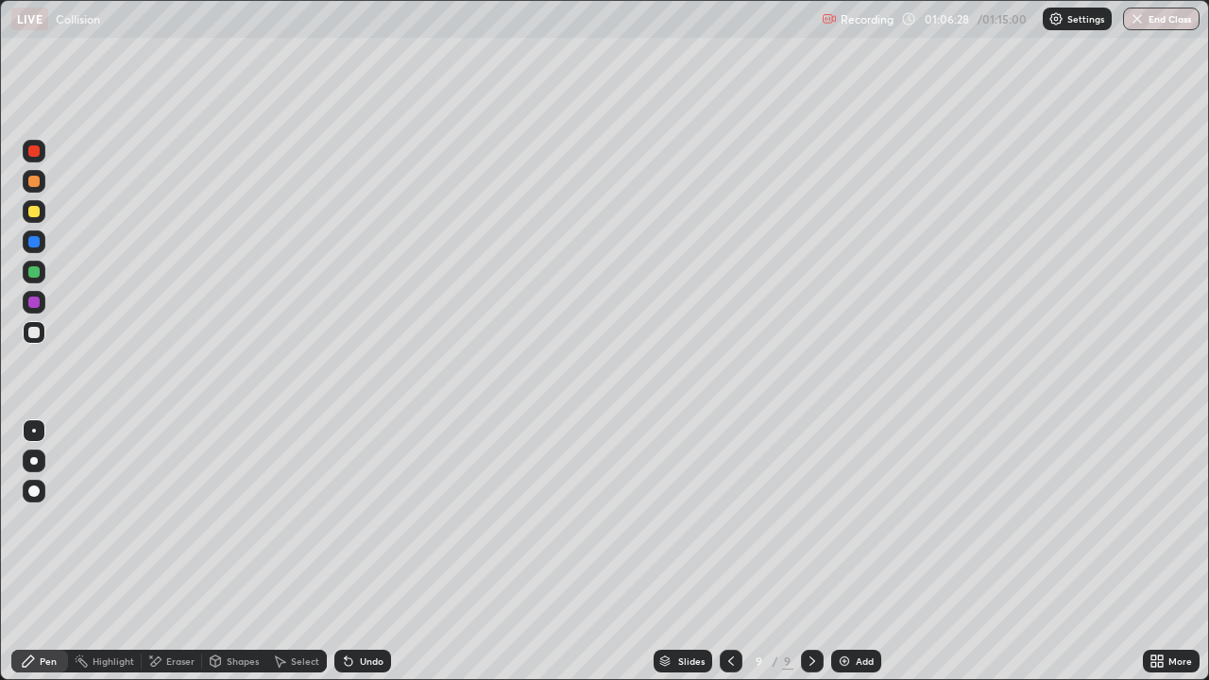
click at [371, 552] on div "Undo" at bounding box center [372, 661] width 24 height 9
click at [175, 552] on div "Eraser" at bounding box center [180, 661] width 28 height 9
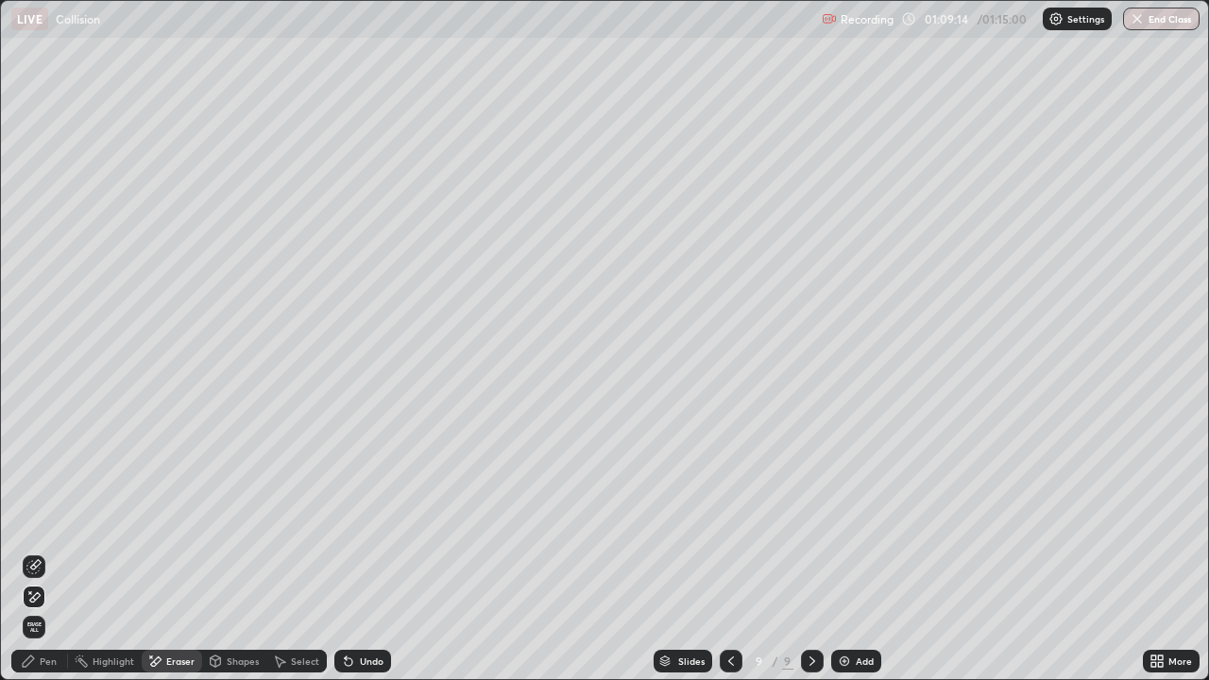
click at [43, 552] on div "Pen" at bounding box center [48, 661] width 17 height 9
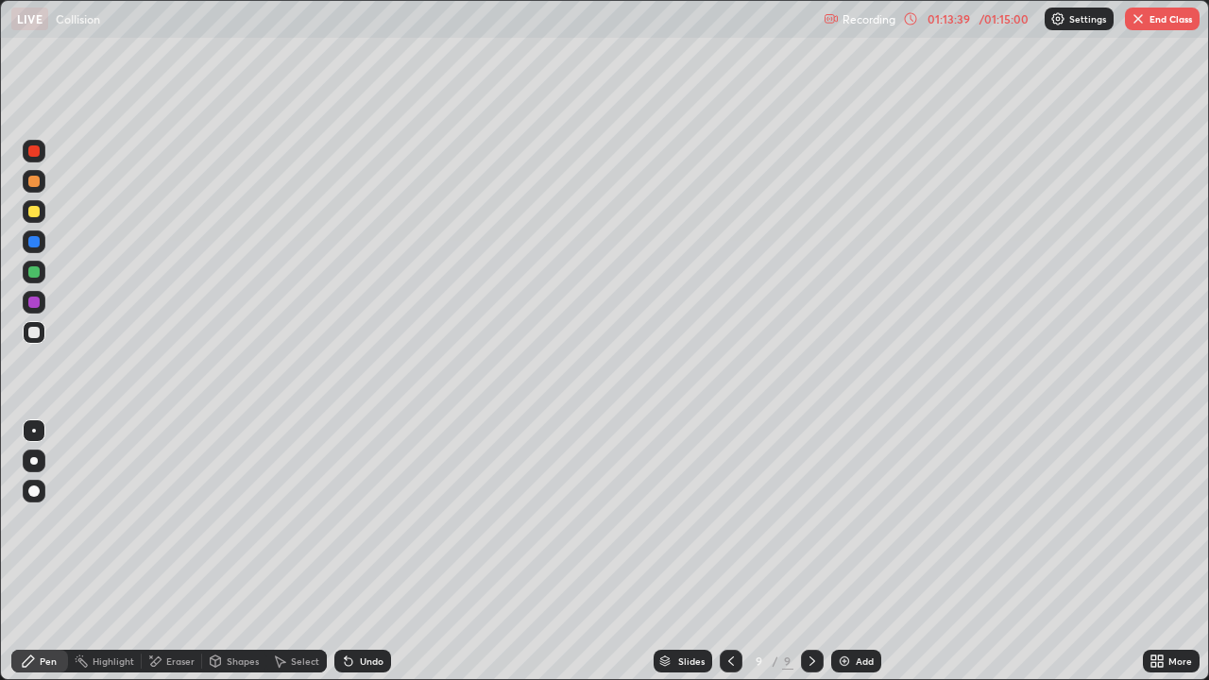
click at [1164, 20] on button "End Class" at bounding box center [1162, 19] width 75 height 23
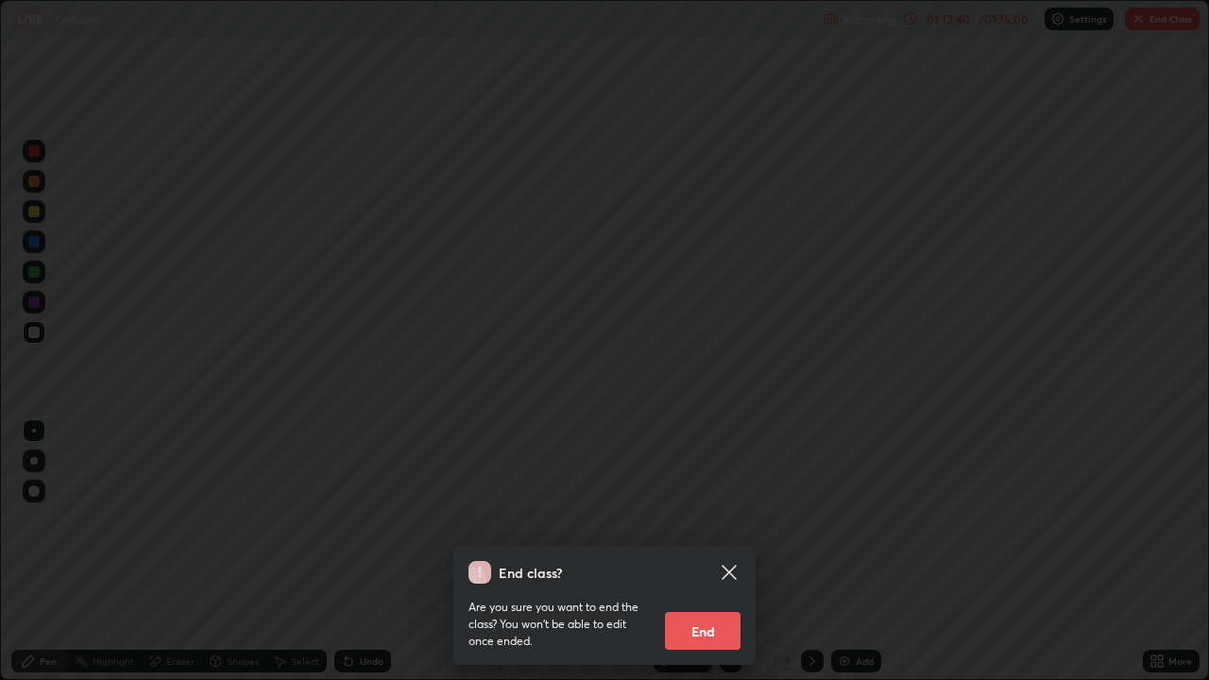
click at [725, 552] on button "End" at bounding box center [703, 631] width 76 height 38
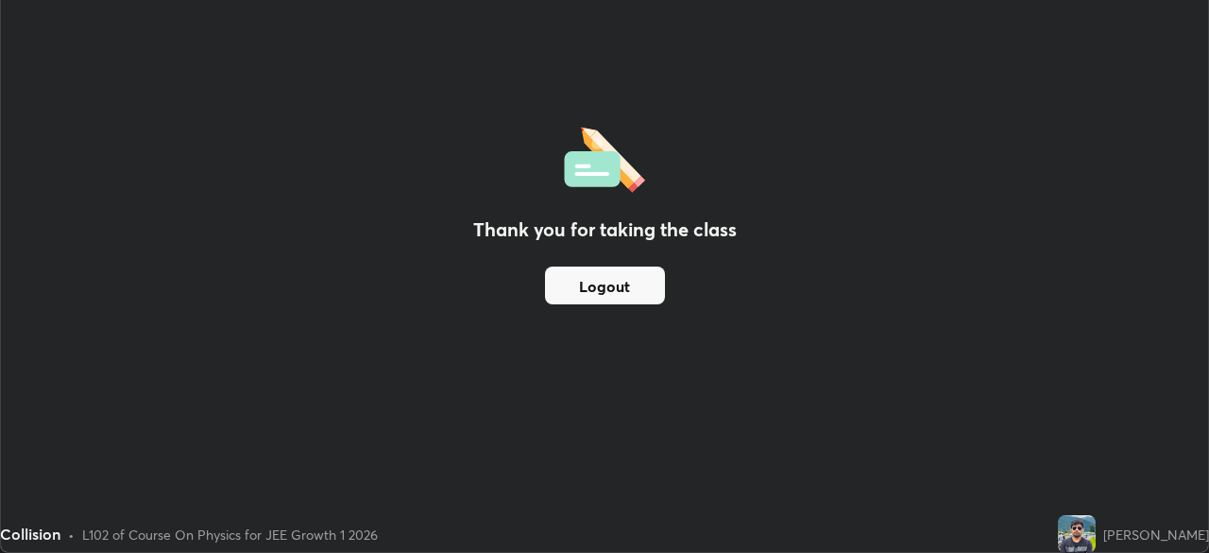
scroll to position [93930, 93273]
